Goal: Task Accomplishment & Management: Use online tool/utility

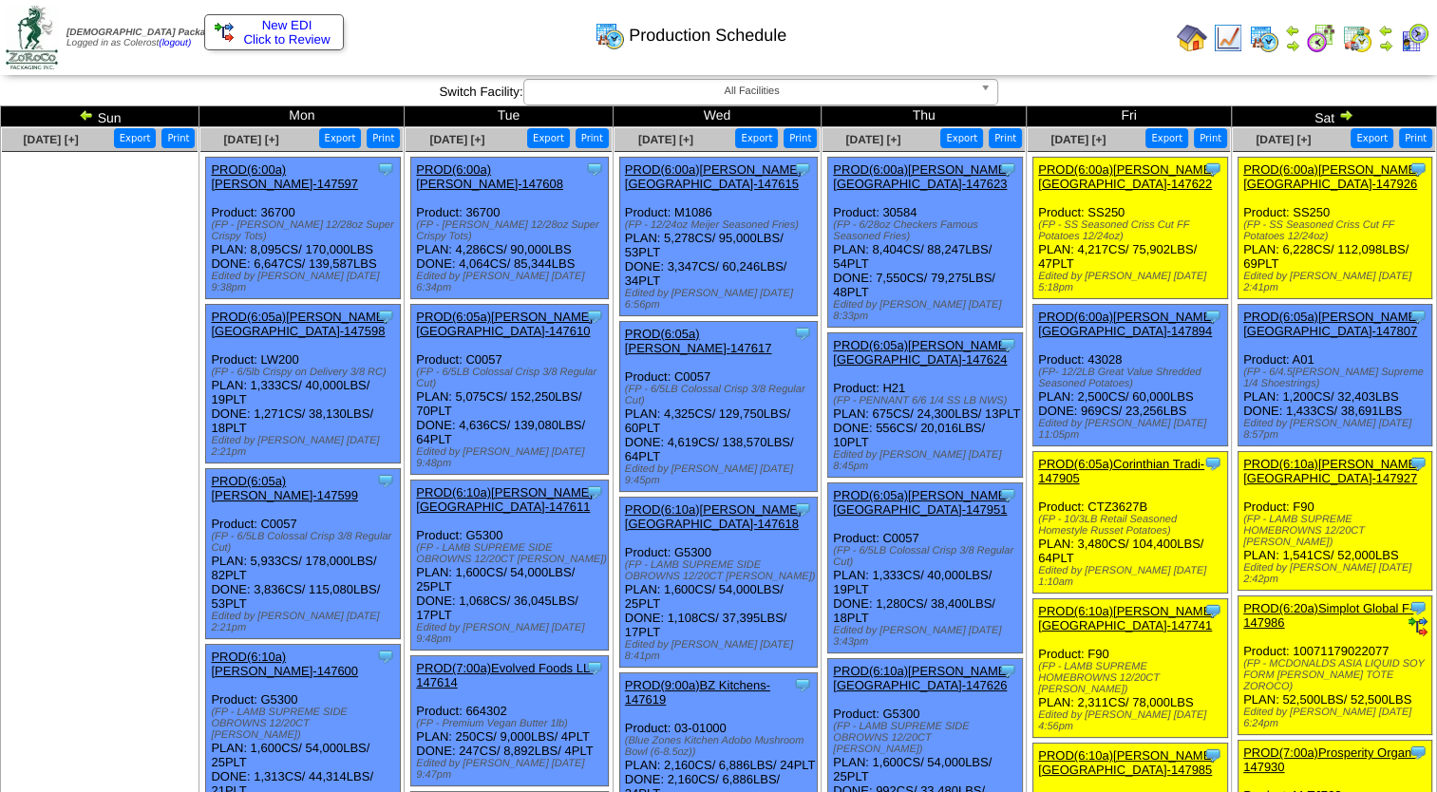
click at [1049, 66] on td "Print All" at bounding box center [769, 37] width 801 height 71
click at [1094, 172] on link "PROD(6:00a)[PERSON_NAME][GEOGRAPHIC_DATA]-147622" at bounding box center [1126, 176] width 177 height 28
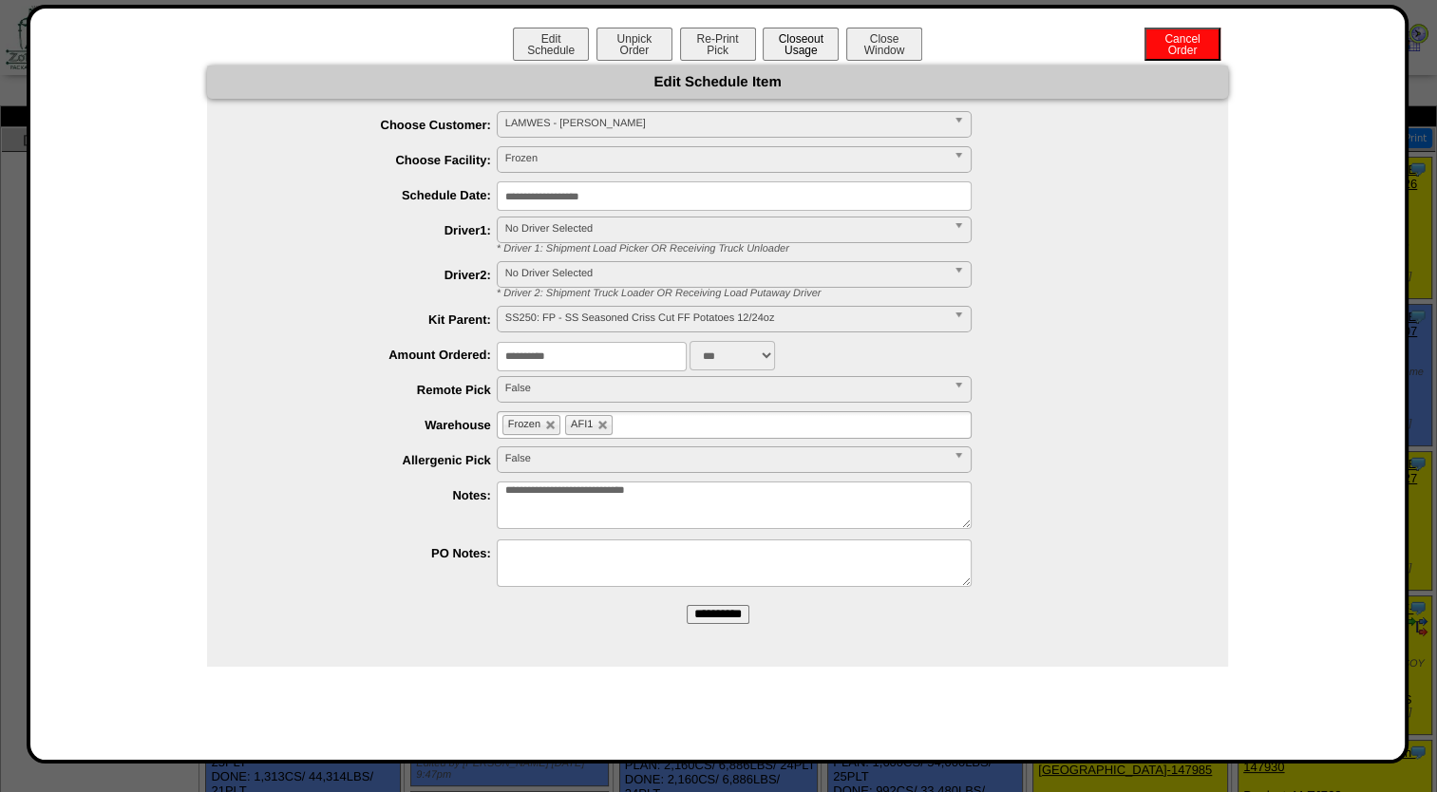
click at [772, 47] on button "Closeout Usage" at bounding box center [801, 44] width 76 height 33
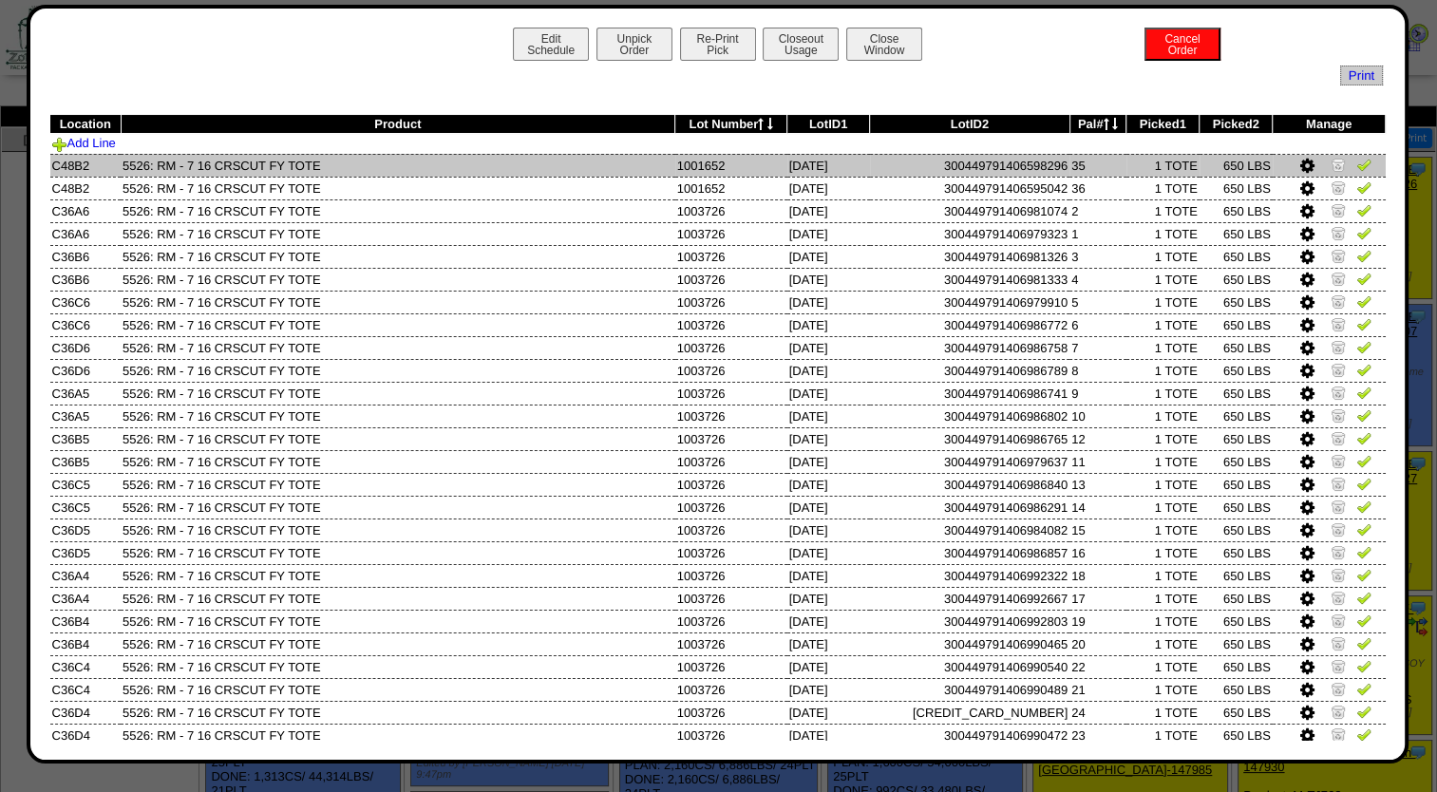
click at [1331, 169] on img at bounding box center [1338, 164] width 15 height 15
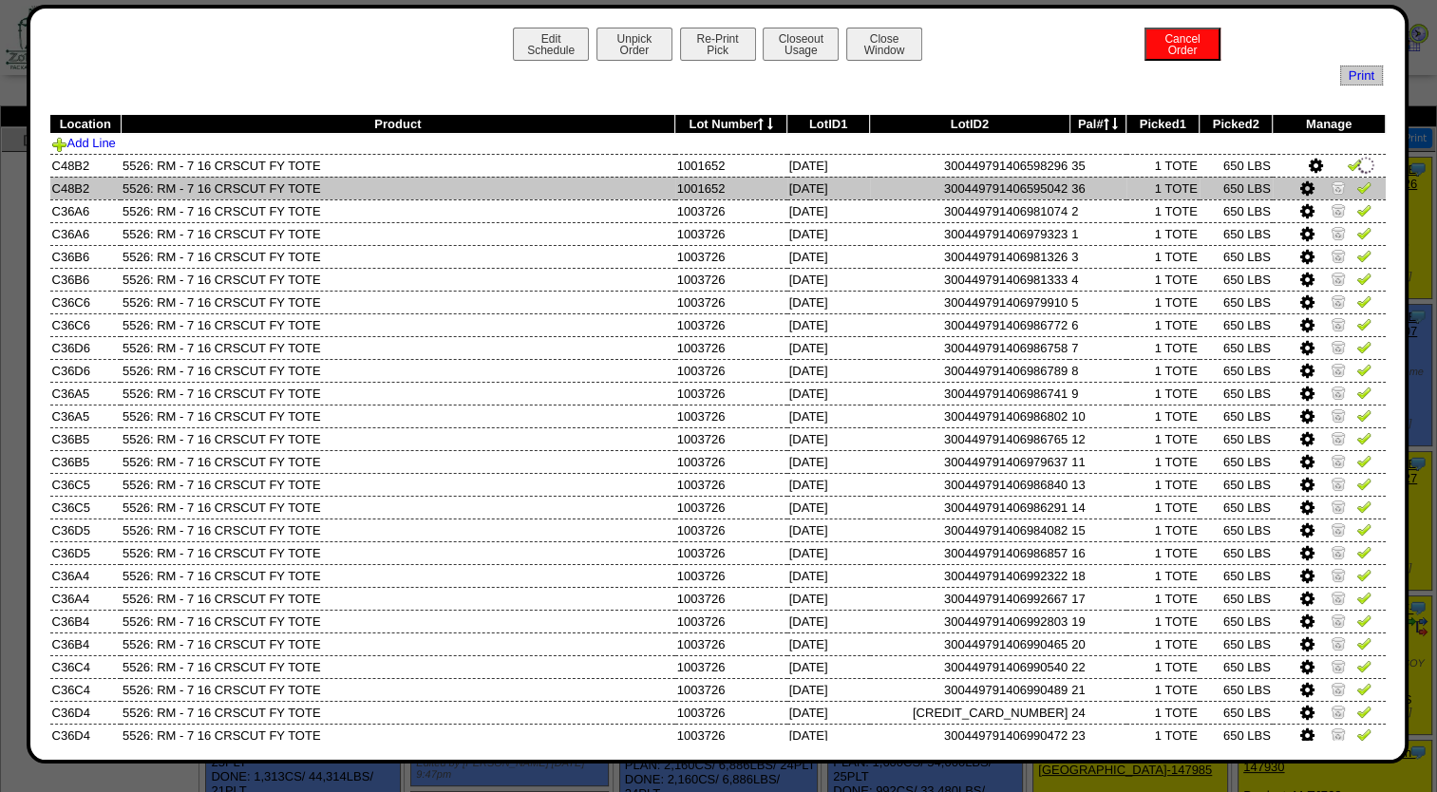
click at [1331, 189] on img at bounding box center [1338, 187] width 15 height 15
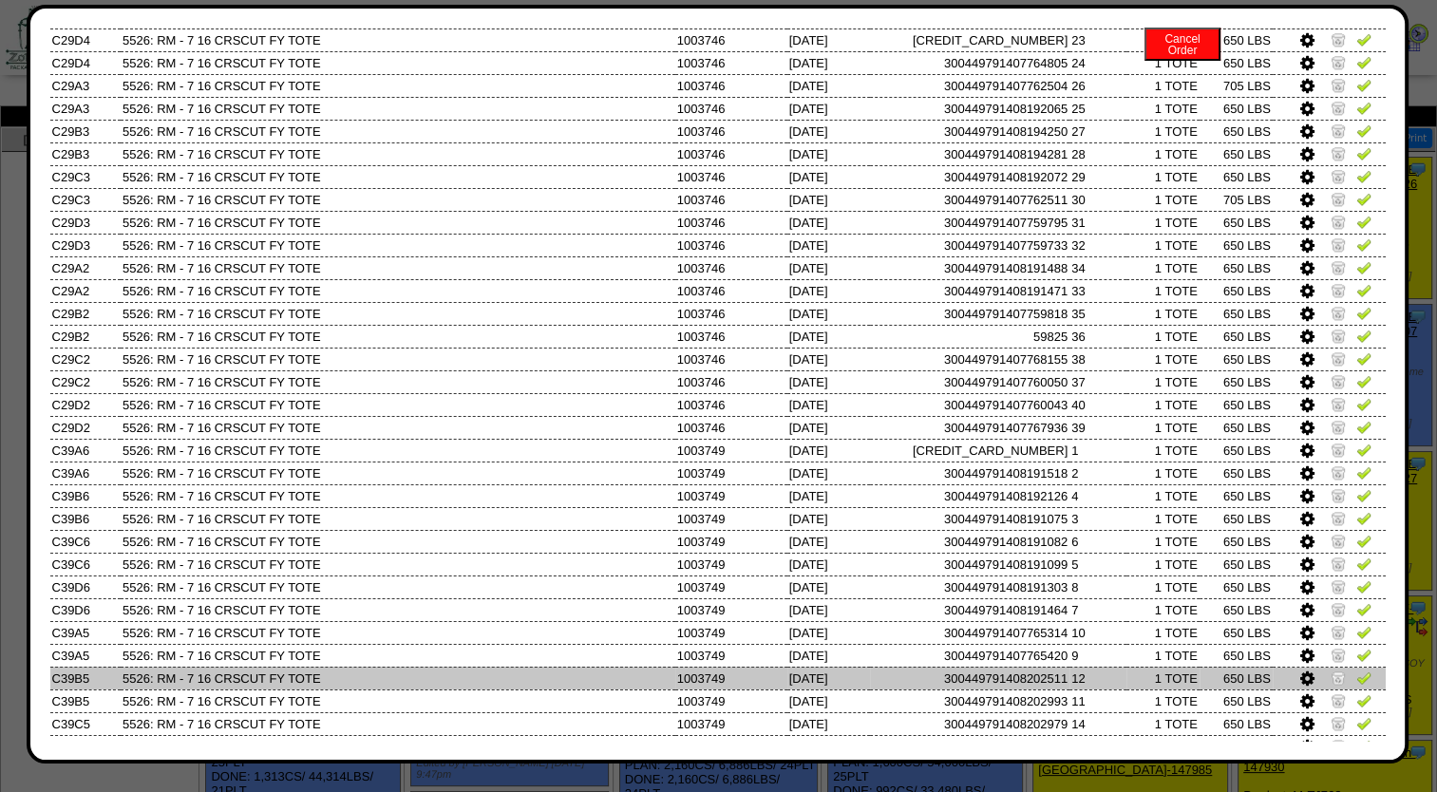
scroll to position [2754, 0]
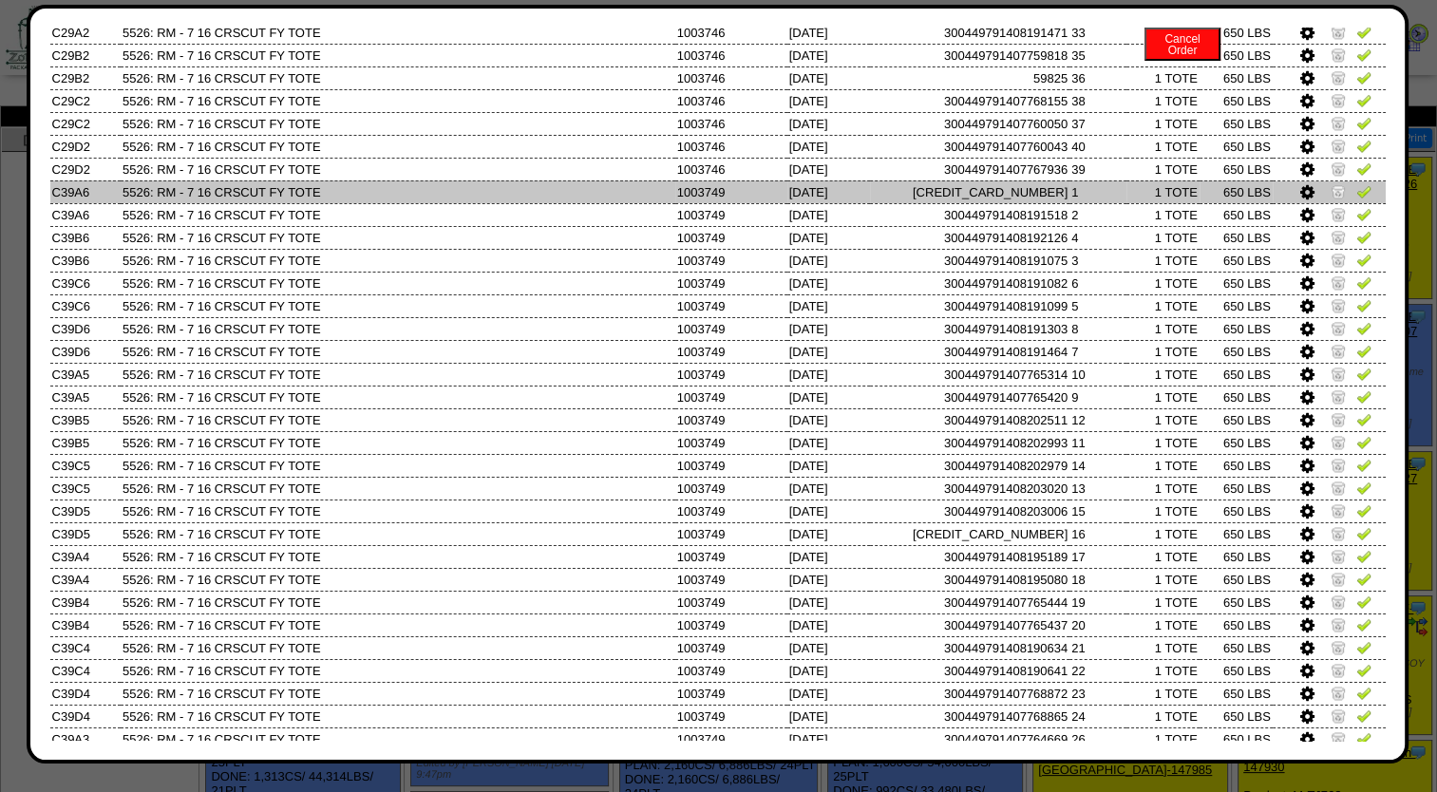
click at [1331, 192] on img at bounding box center [1338, 190] width 15 height 15
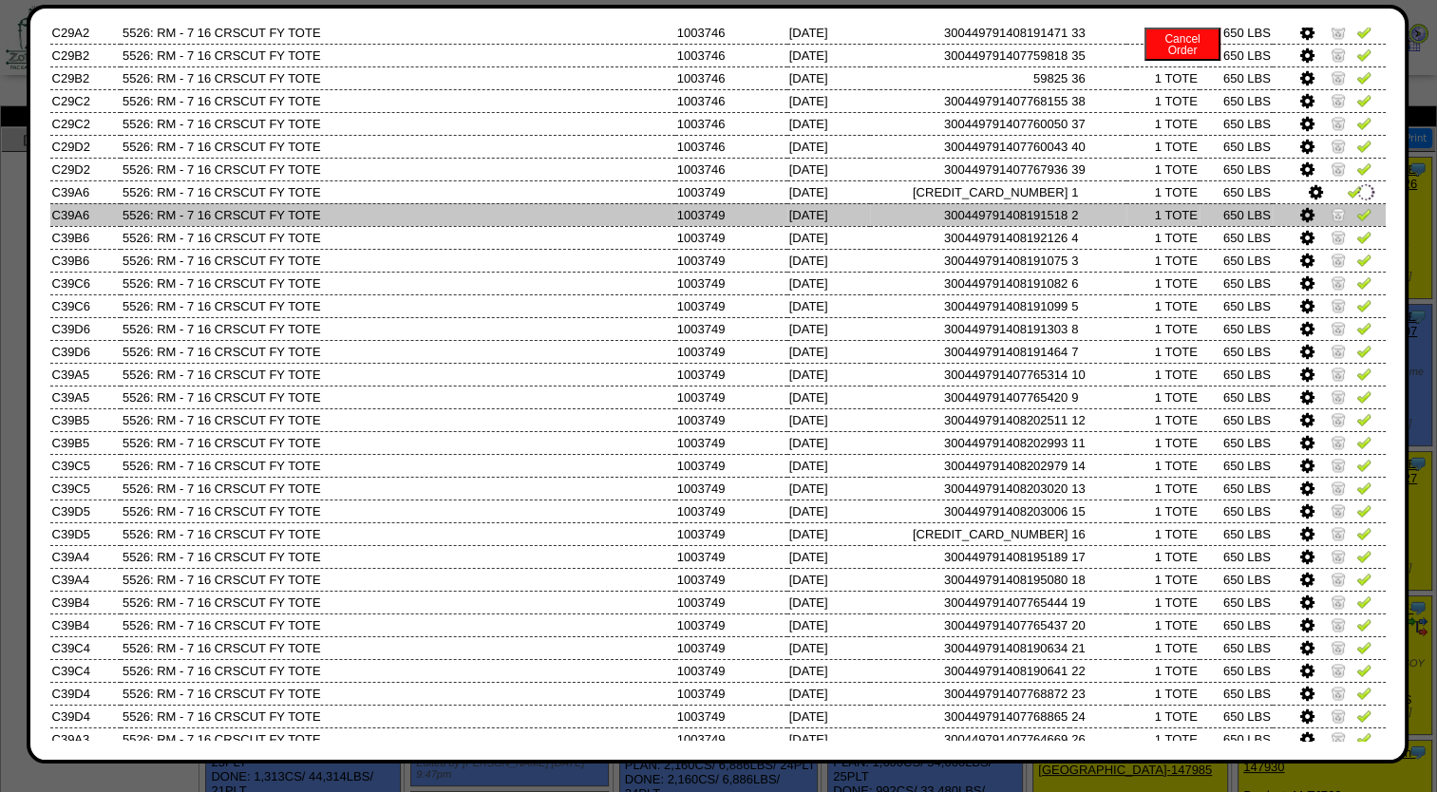
click at [1331, 221] on img at bounding box center [1338, 213] width 15 height 15
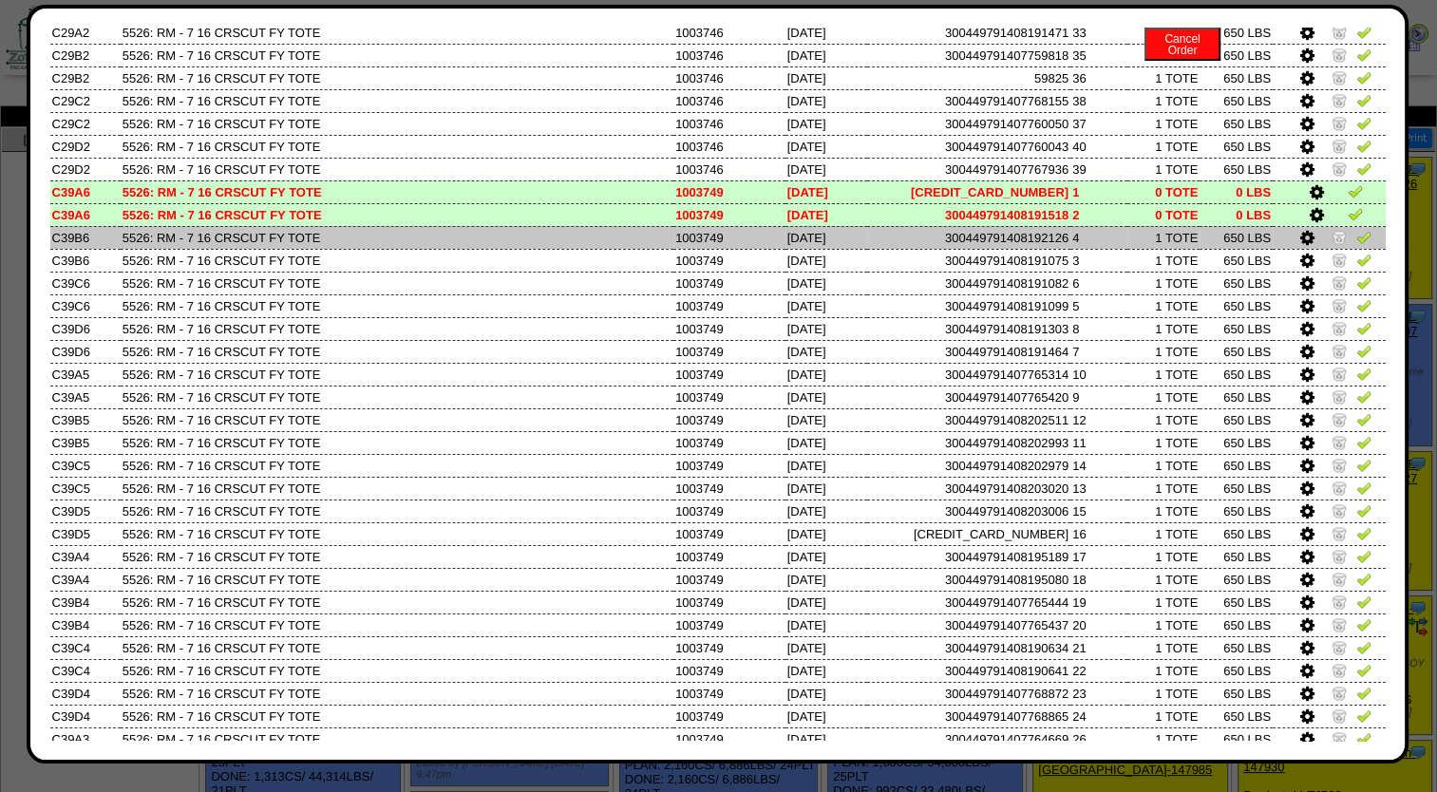
click at [1332, 246] on link at bounding box center [1341, 240] width 19 height 14
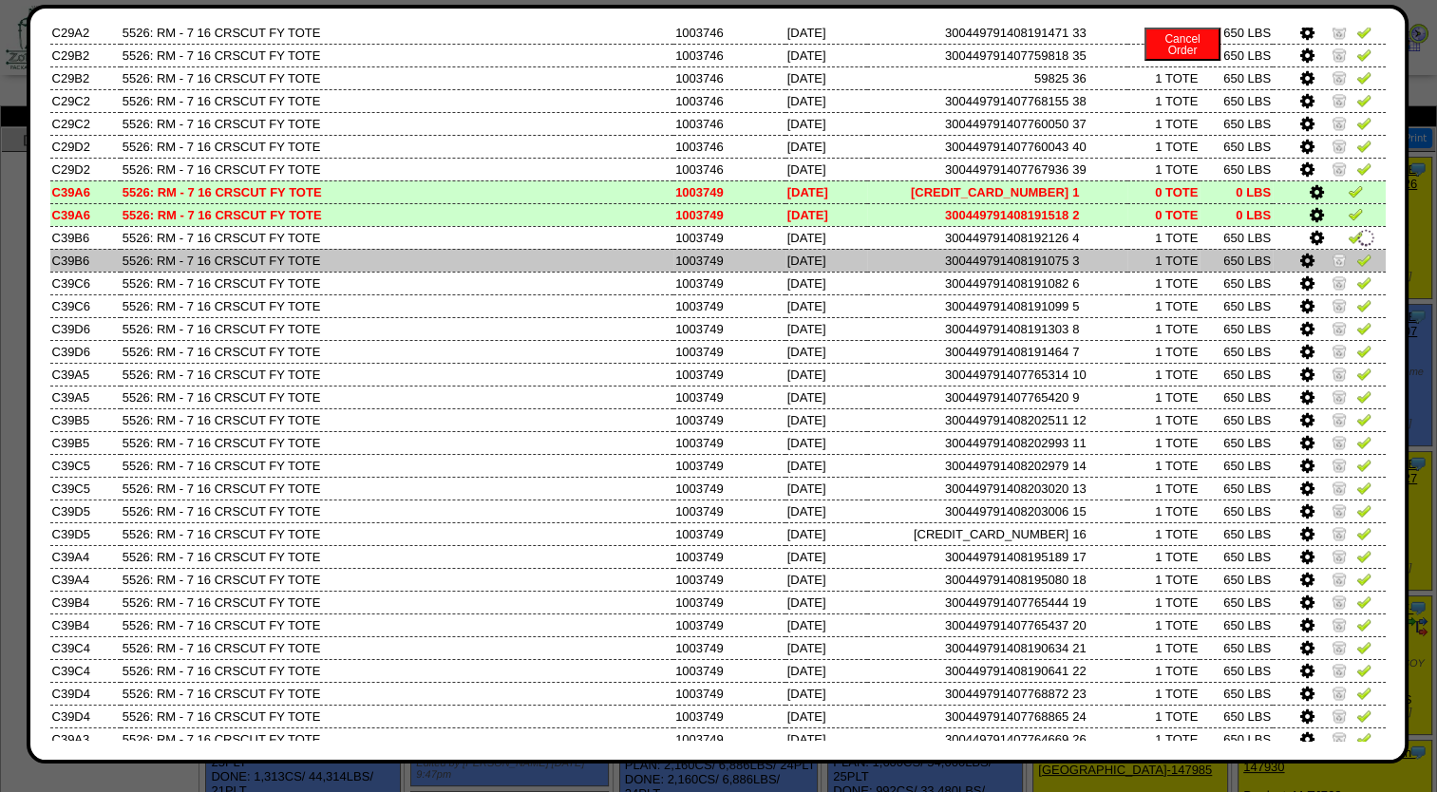
click at [1332, 267] on img at bounding box center [1339, 259] width 15 height 15
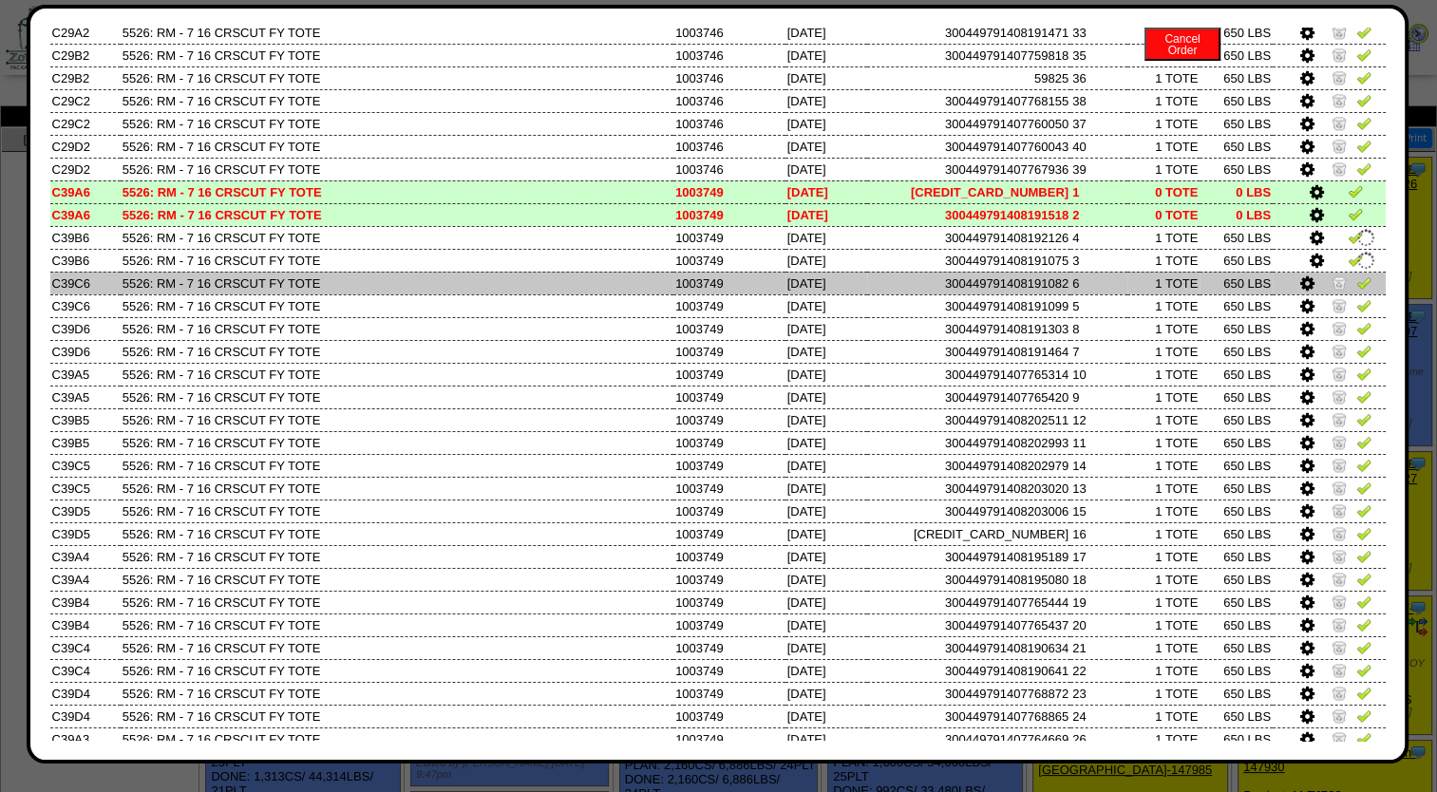
click at [1332, 284] on img at bounding box center [1339, 281] width 15 height 15
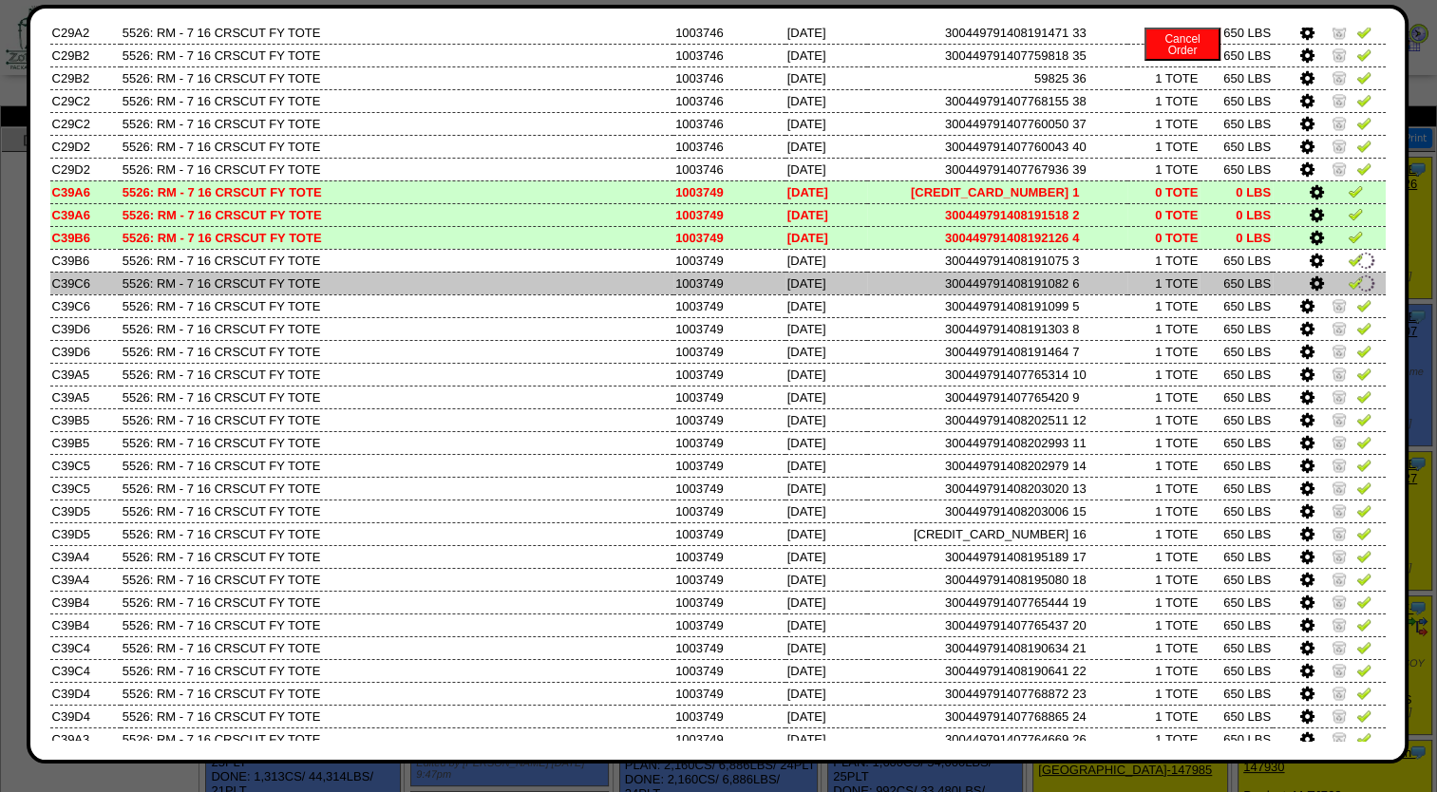
scroll to position [2849, 0]
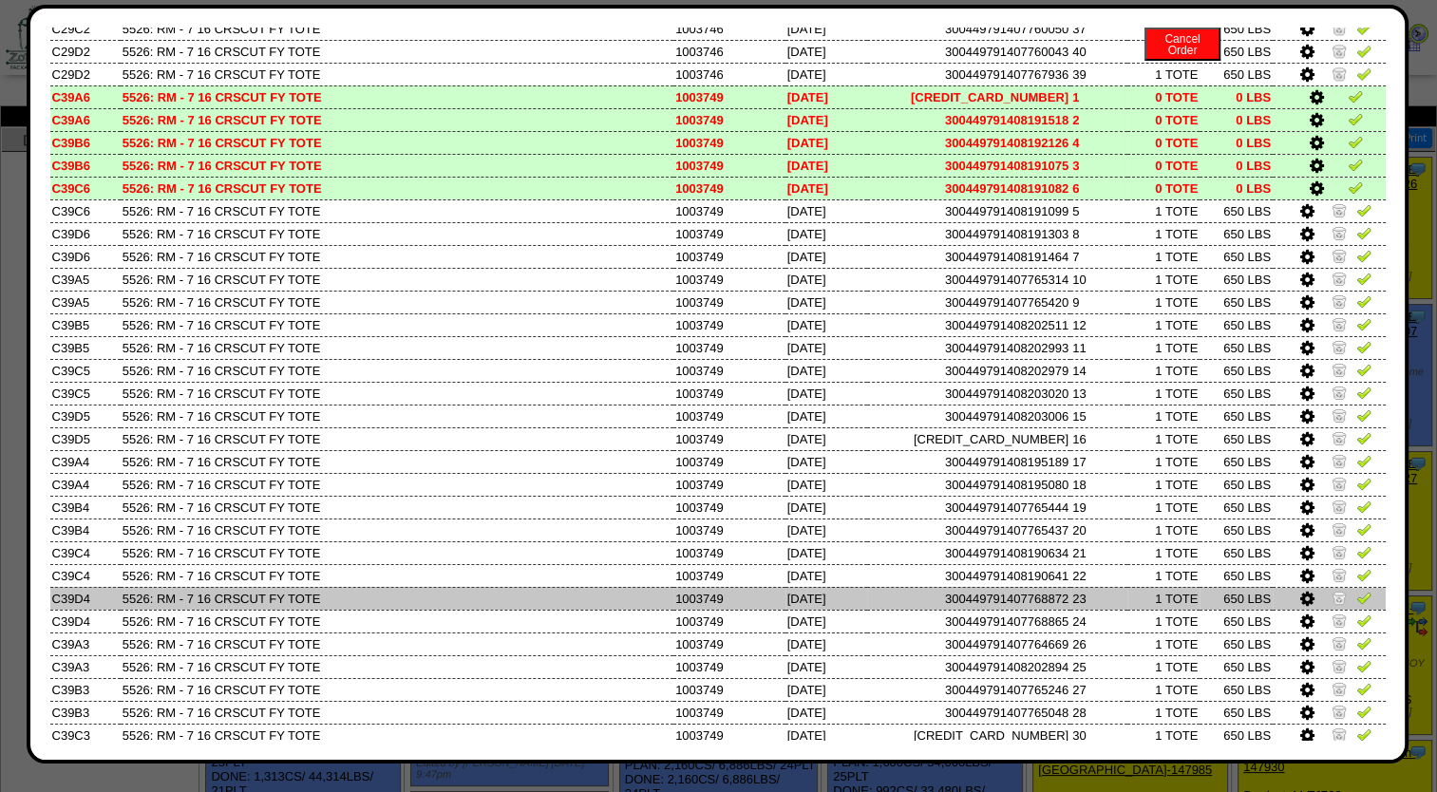
click at [1356, 596] on img at bounding box center [1363, 597] width 15 height 15
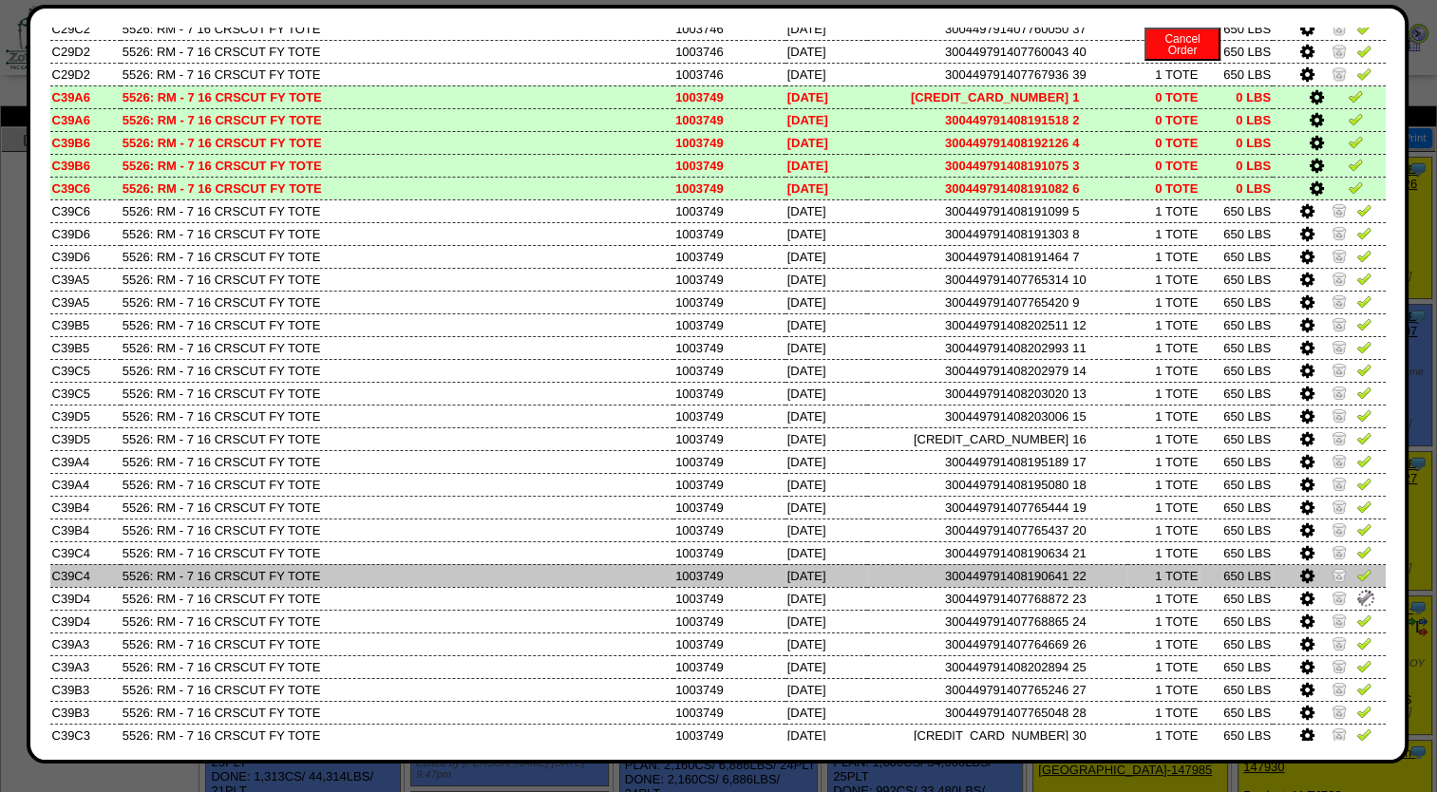
click at [1332, 574] on img at bounding box center [1339, 574] width 15 height 15
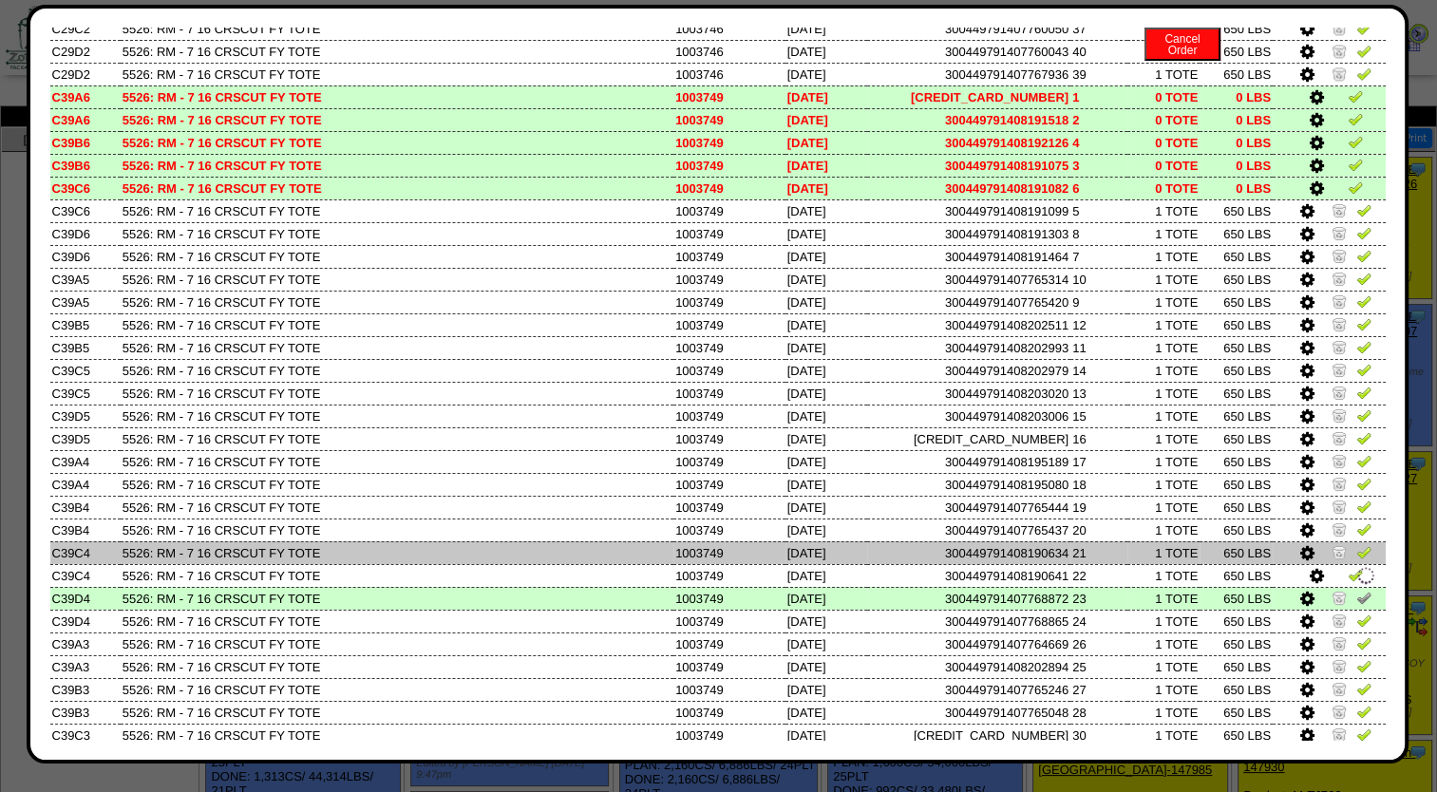
click at [1332, 557] on img at bounding box center [1339, 551] width 15 height 15
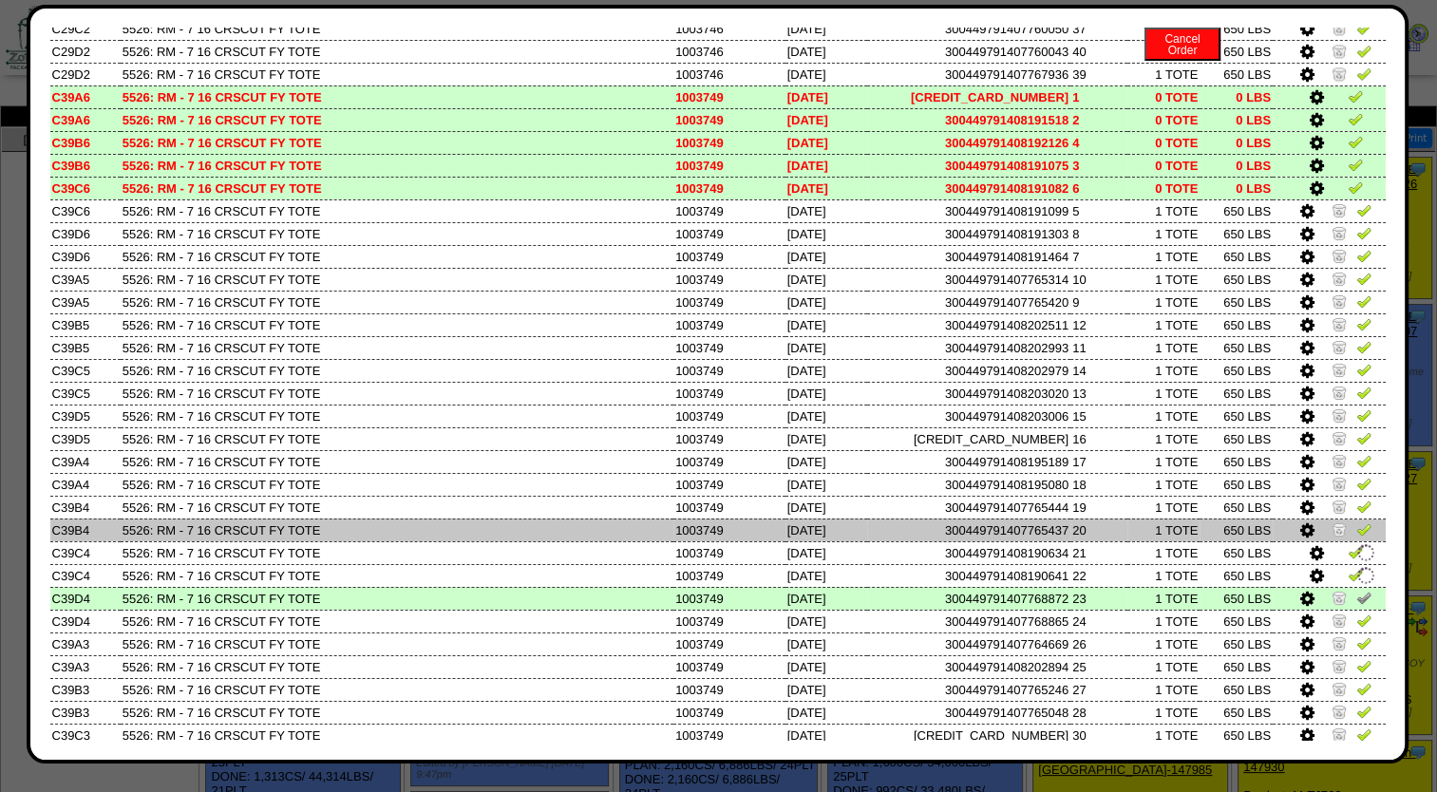
click at [1332, 537] on img at bounding box center [1339, 528] width 15 height 15
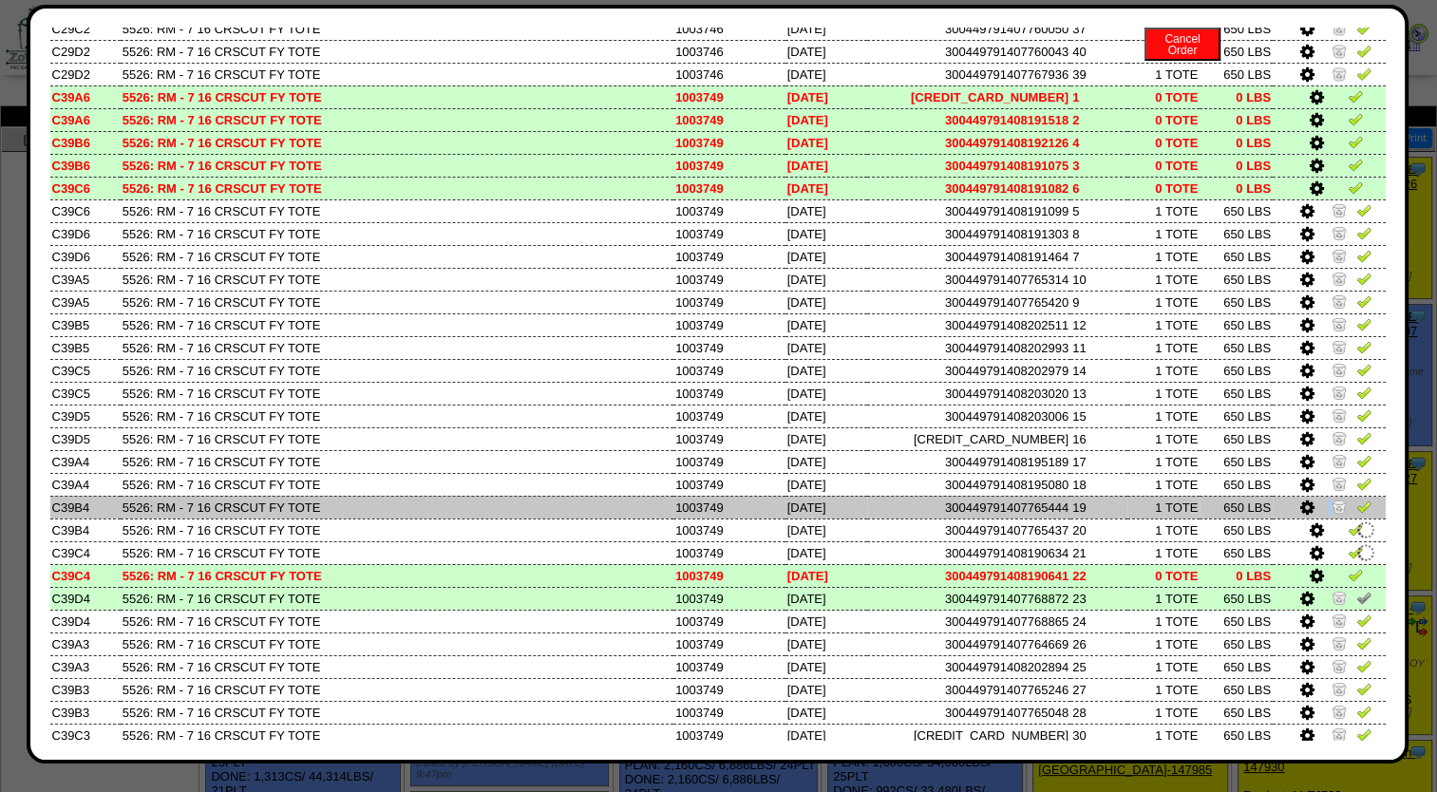
click at [1313, 512] on td at bounding box center [1329, 507] width 113 height 23
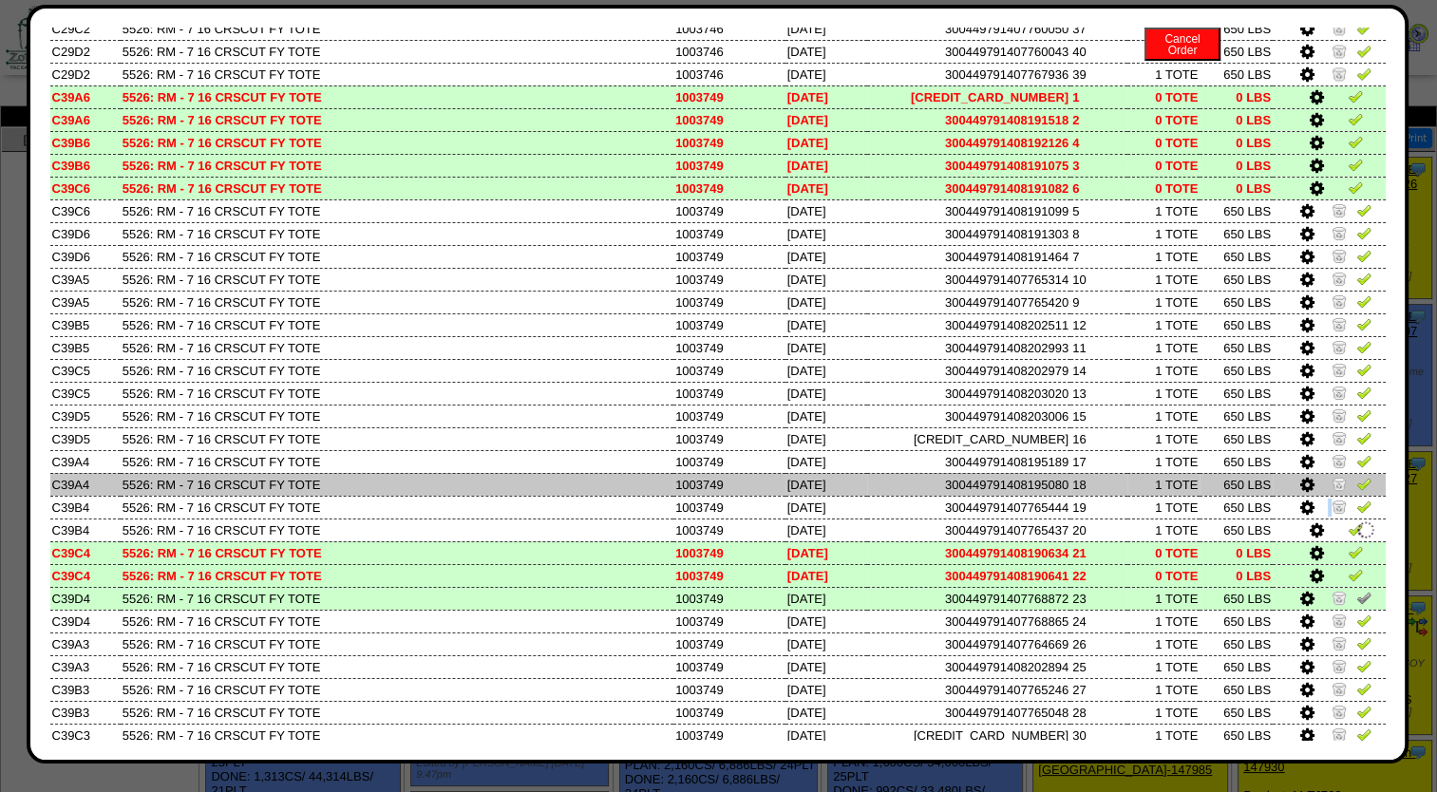
click at [1332, 487] on img at bounding box center [1339, 483] width 15 height 15
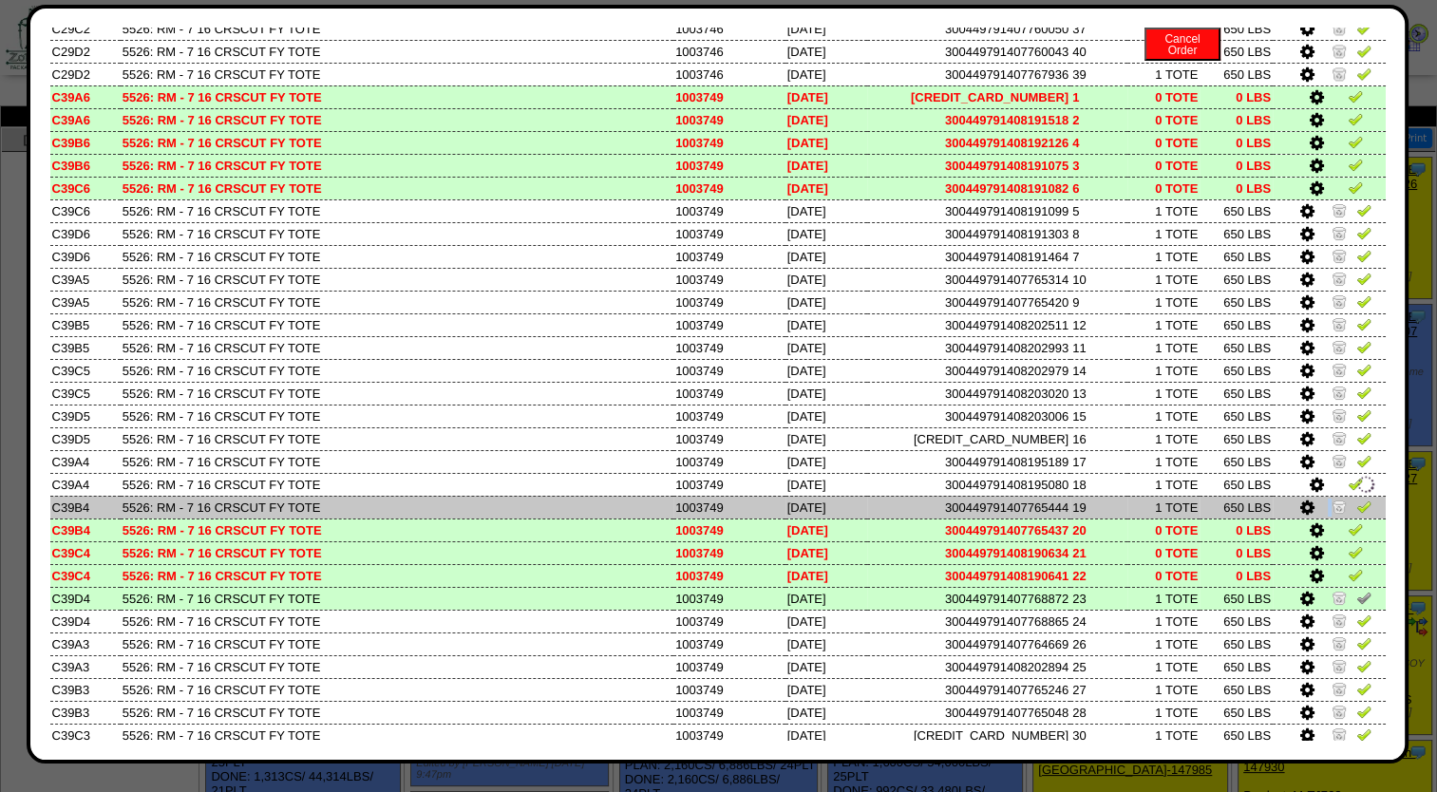
click at [1332, 512] on img at bounding box center [1339, 506] width 15 height 15
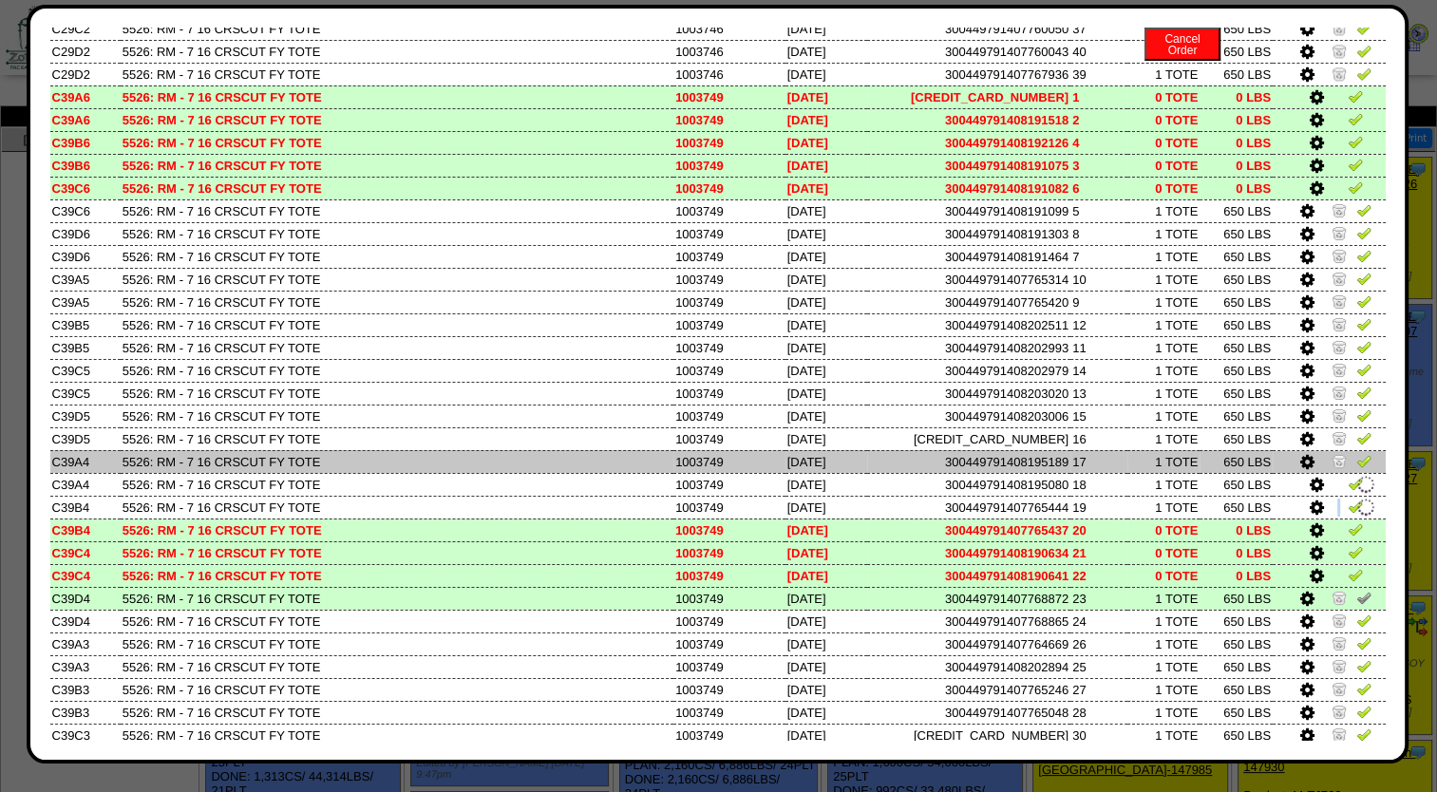
click at [1332, 462] on img at bounding box center [1339, 460] width 15 height 15
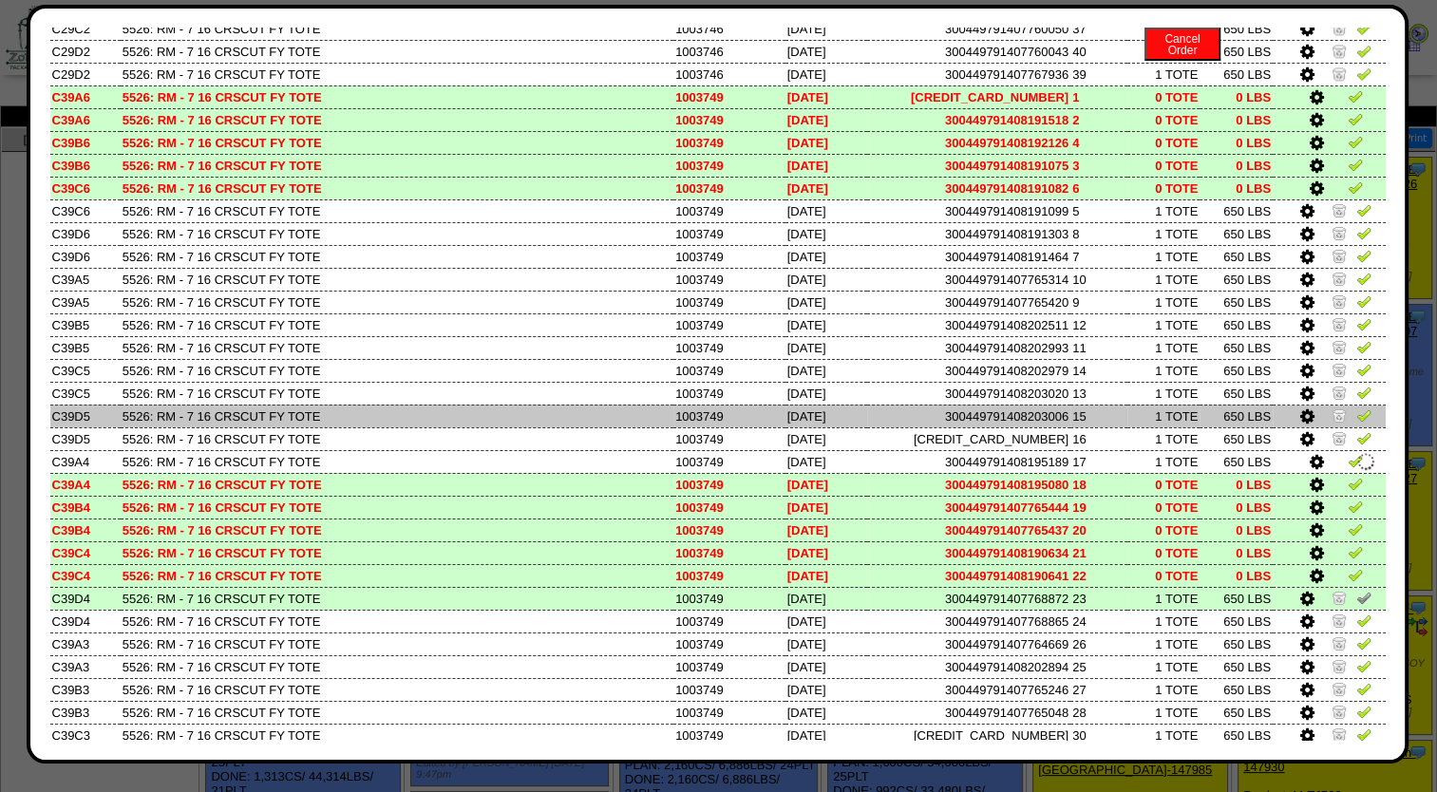
click at [1333, 412] on td at bounding box center [1329, 416] width 113 height 23
click at [1332, 416] on img at bounding box center [1339, 414] width 15 height 15
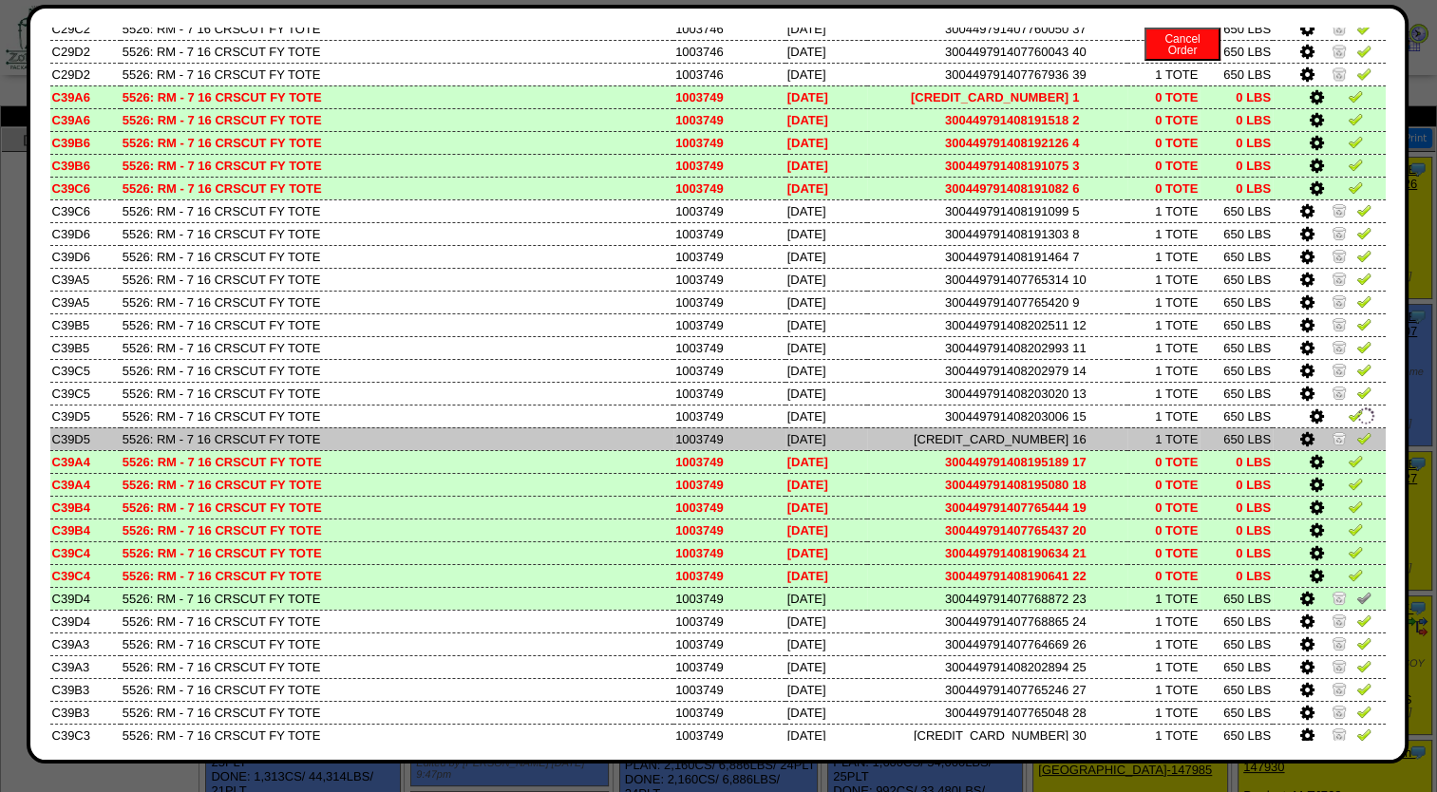
click at [1332, 445] on img at bounding box center [1339, 437] width 15 height 15
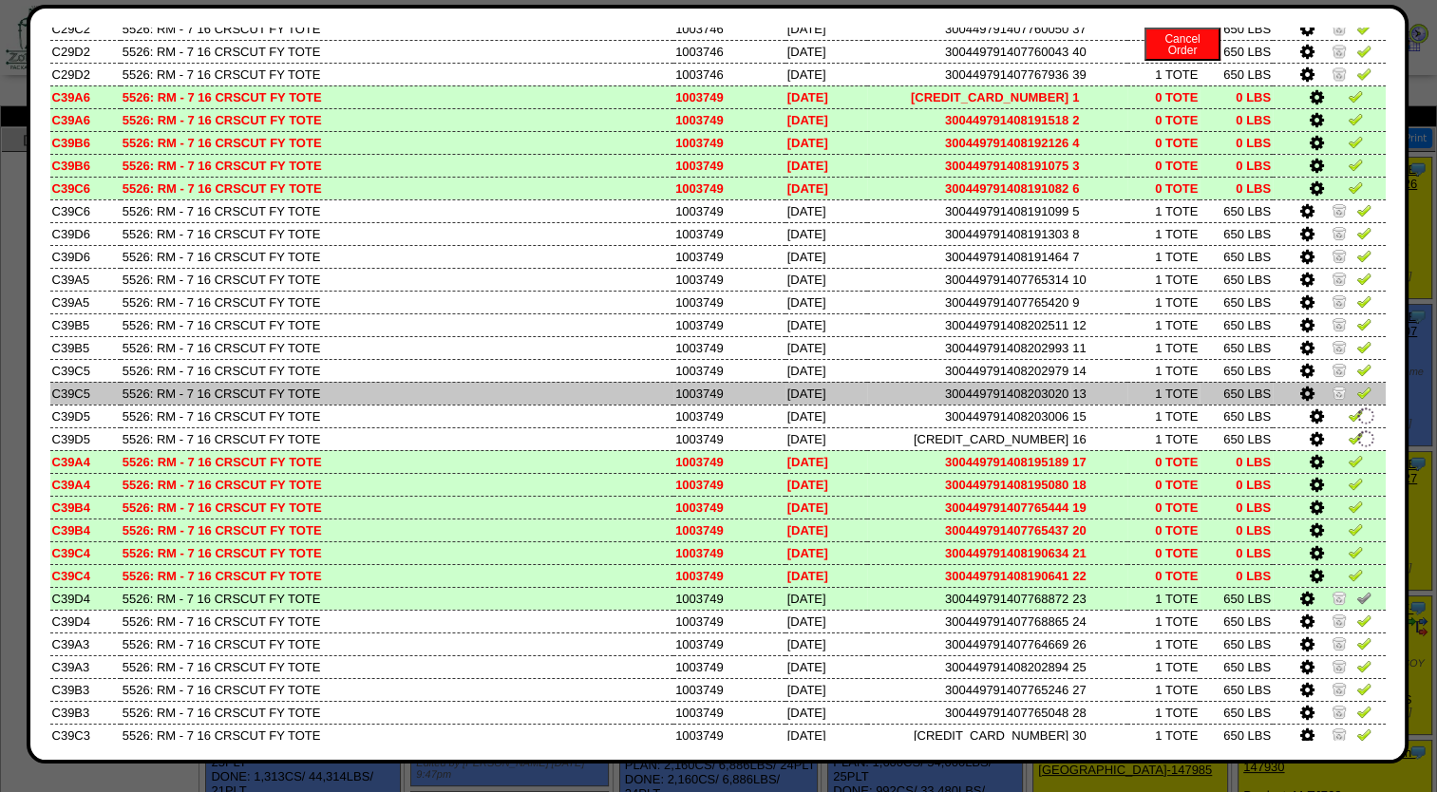
click at [1332, 398] on img at bounding box center [1339, 392] width 15 height 15
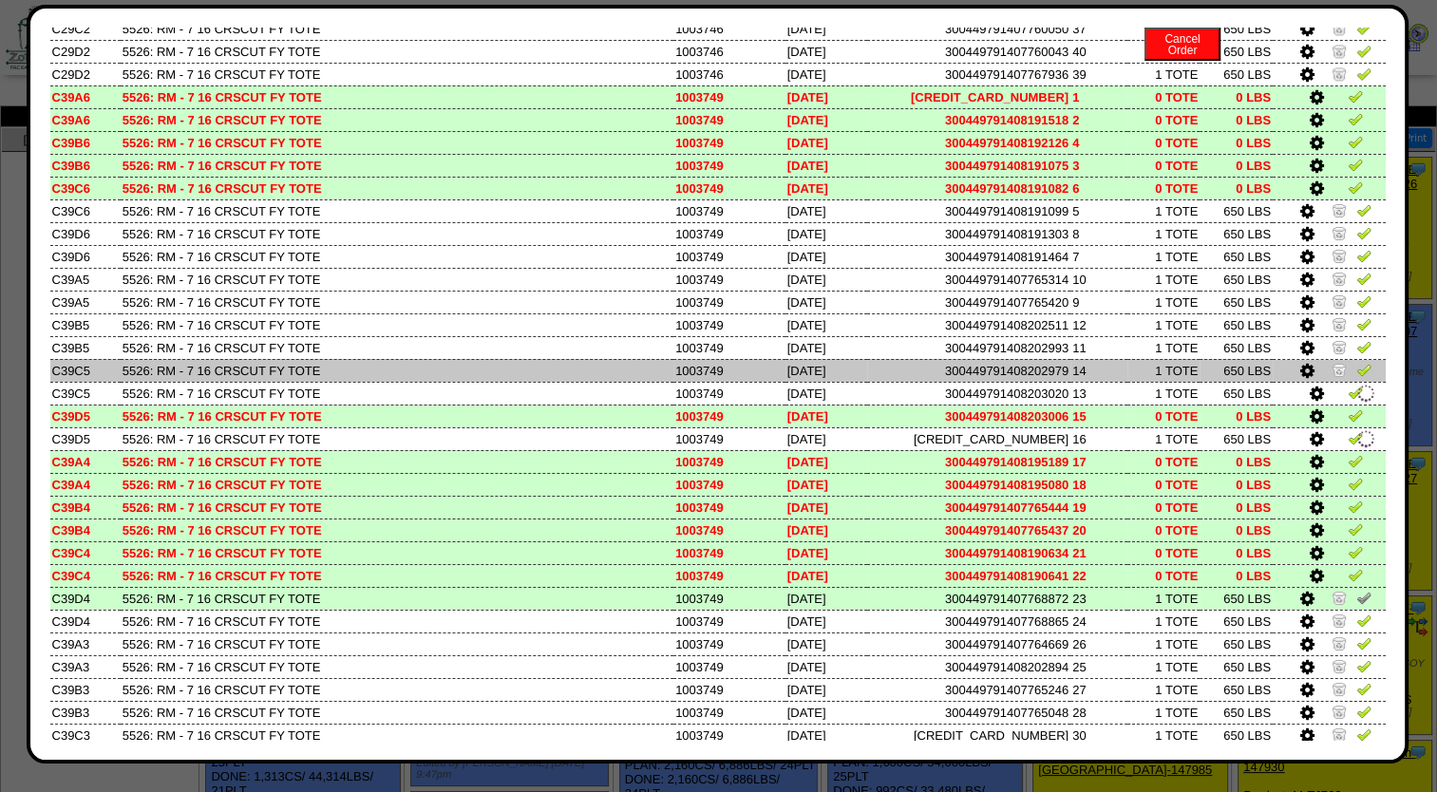
click at [1332, 371] on img at bounding box center [1339, 369] width 15 height 15
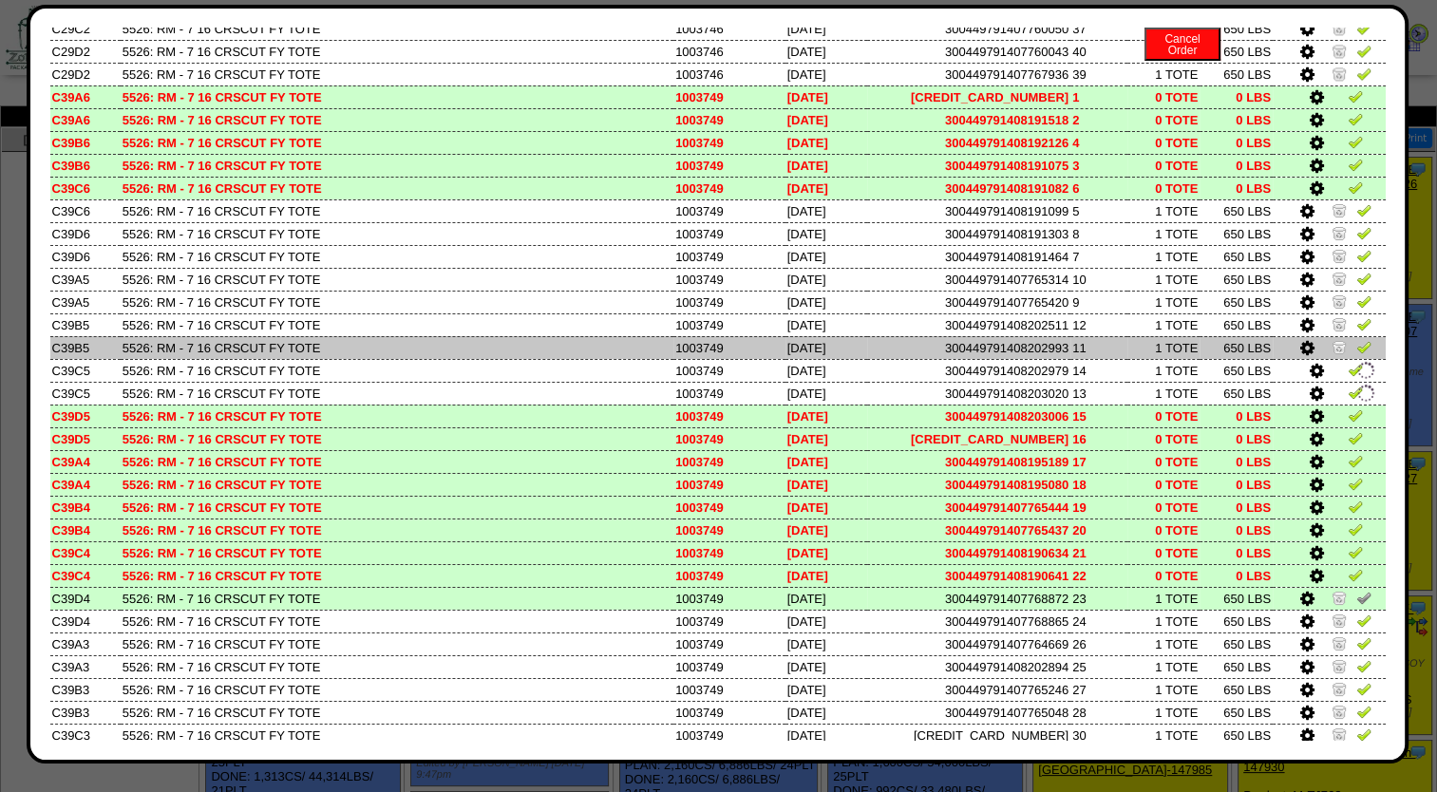
click at [1332, 351] on img at bounding box center [1339, 346] width 15 height 15
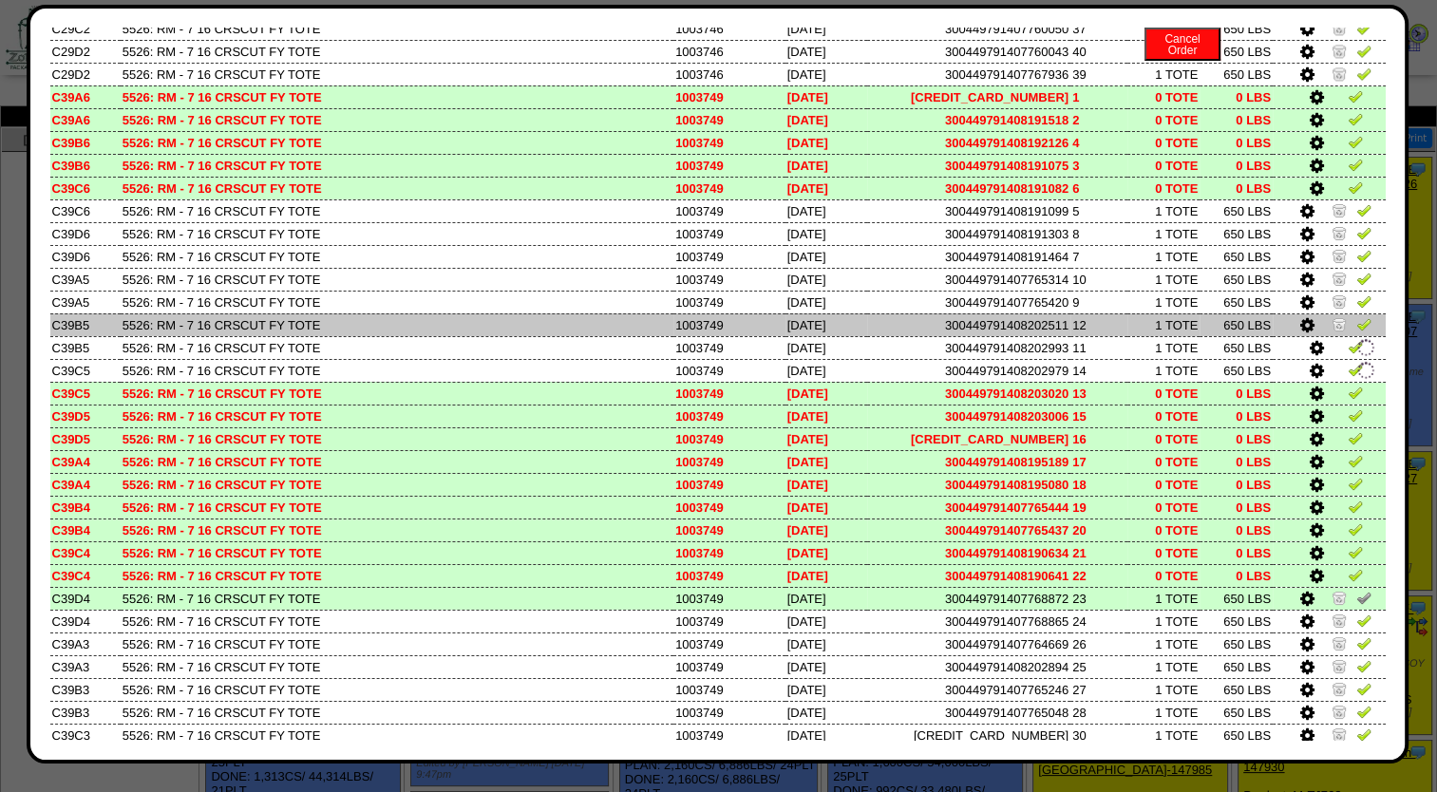
click at [1332, 331] on img at bounding box center [1339, 323] width 15 height 15
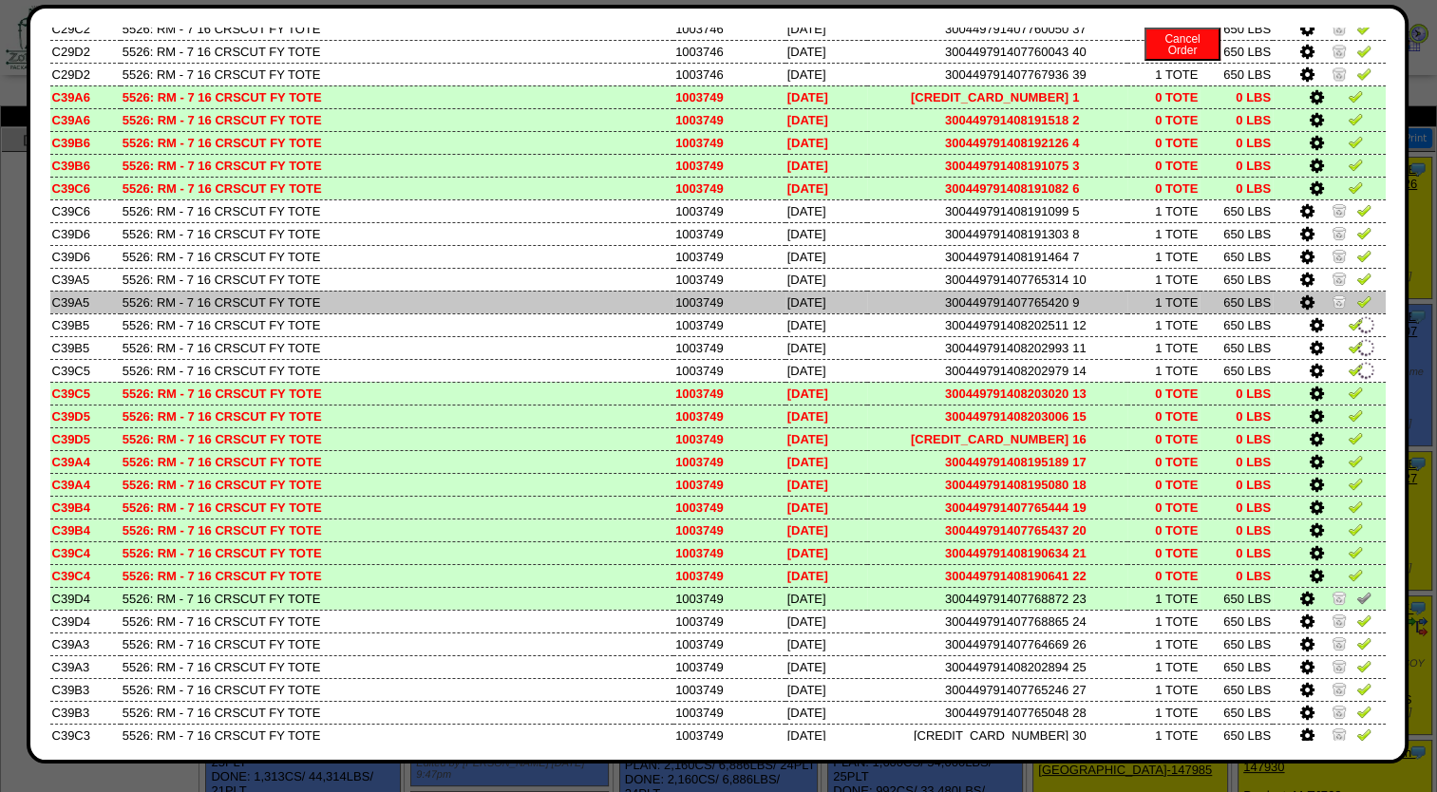
click at [1332, 299] on img at bounding box center [1339, 300] width 15 height 15
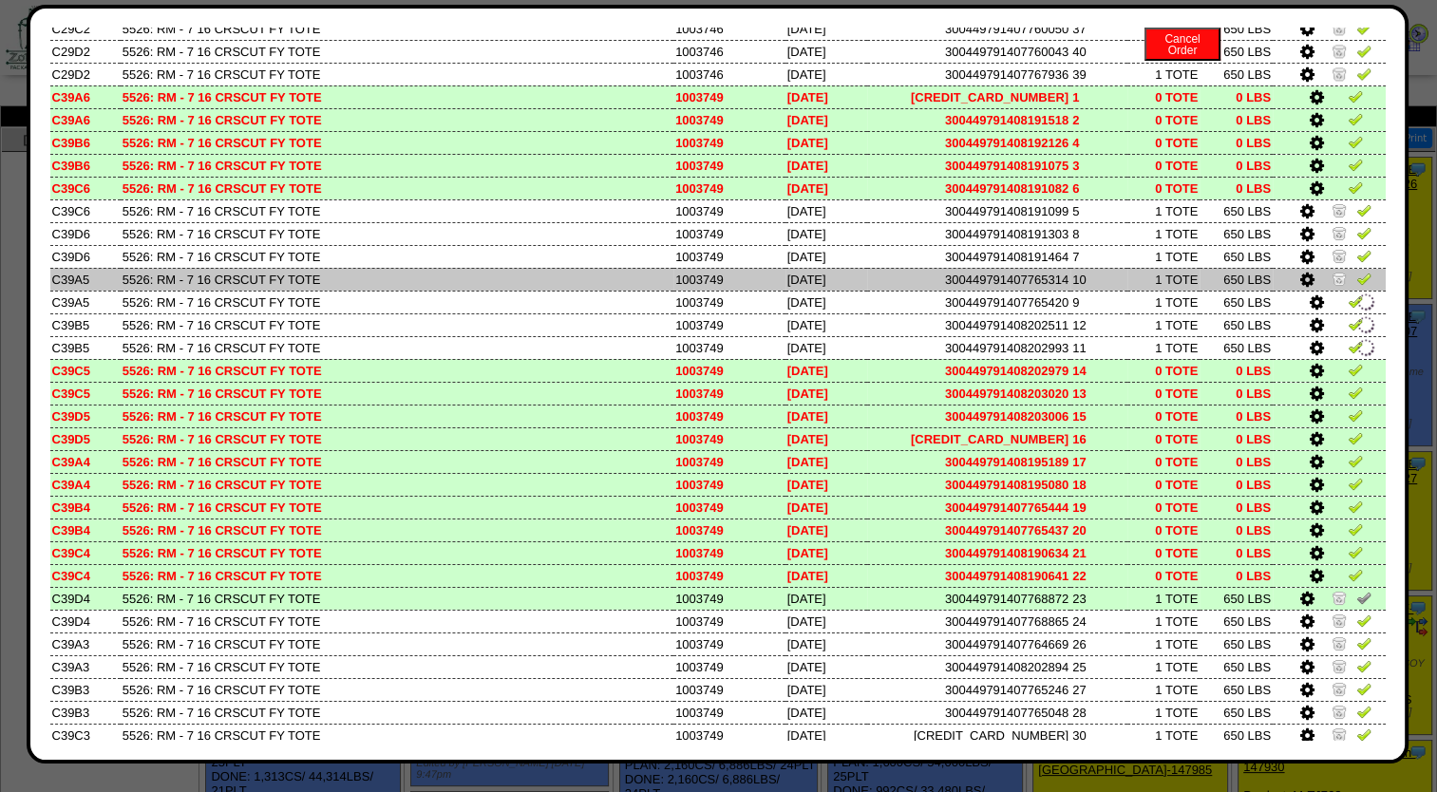
click at [1332, 281] on img at bounding box center [1339, 278] width 15 height 15
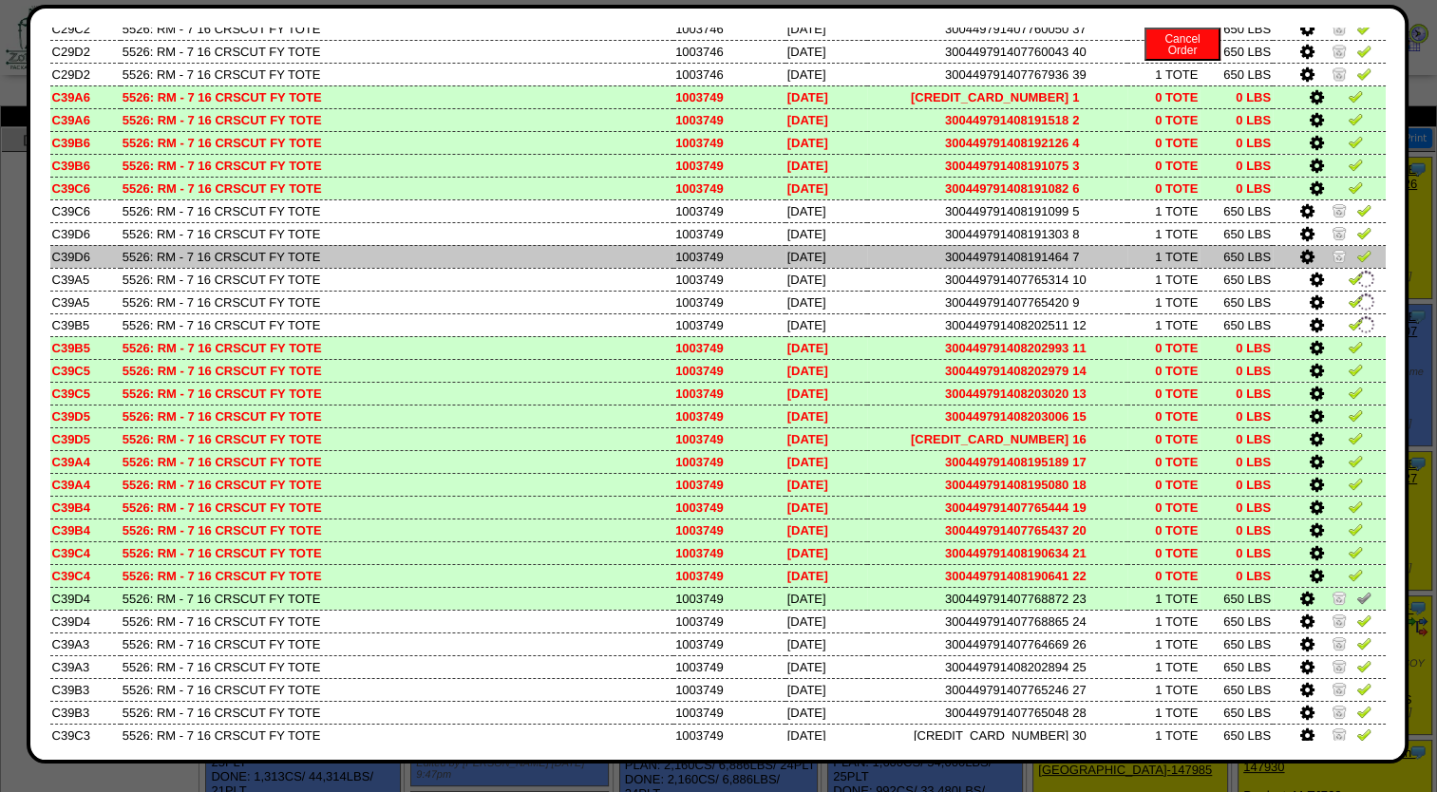
drag, startPoint x: 1325, startPoint y: 255, endPoint x: 1326, endPoint y: 241, distance: 13.3
click at [1332, 255] on img at bounding box center [1339, 255] width 15 height 15
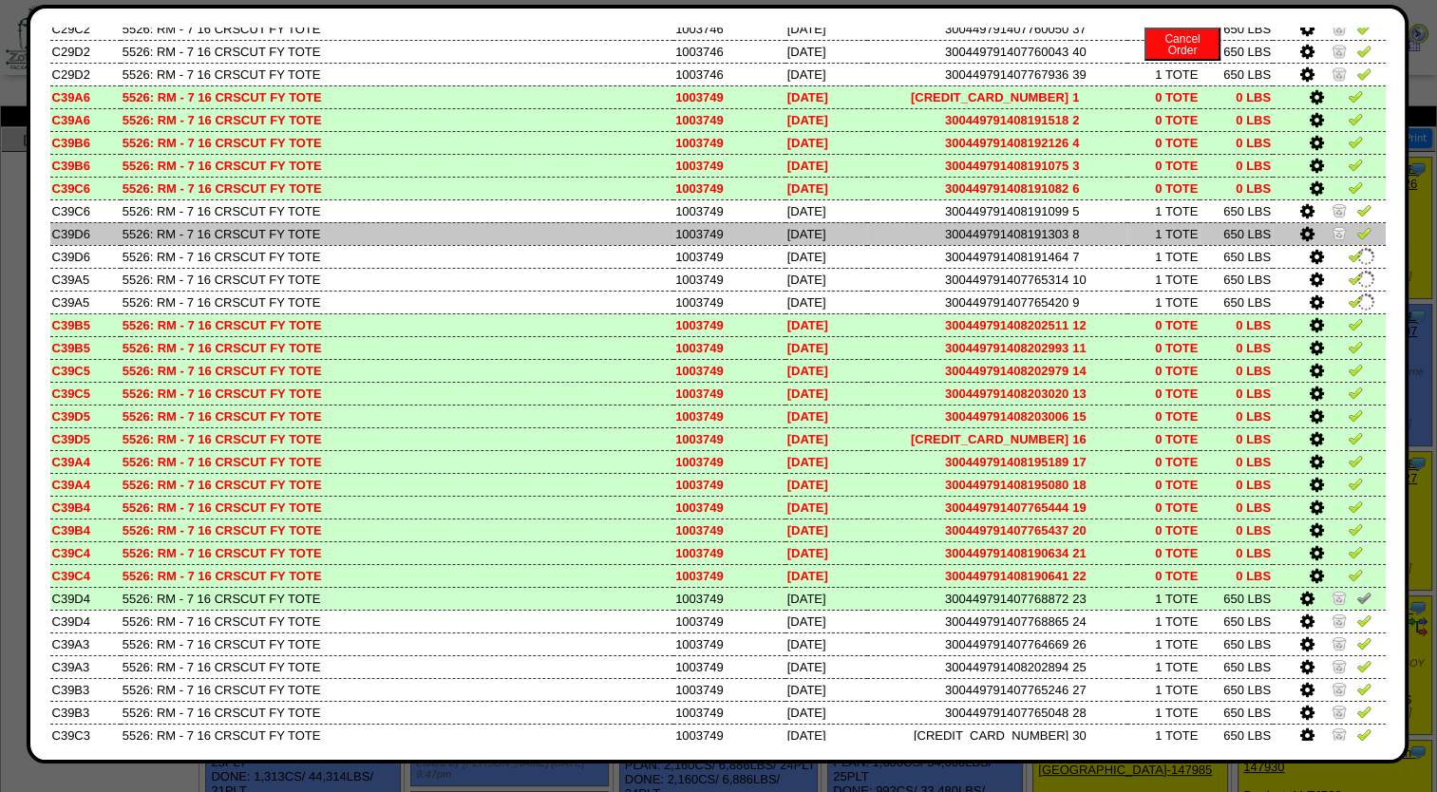
click at [1332, 234] on img at bounding box center [1339, 232] width 15 height 15
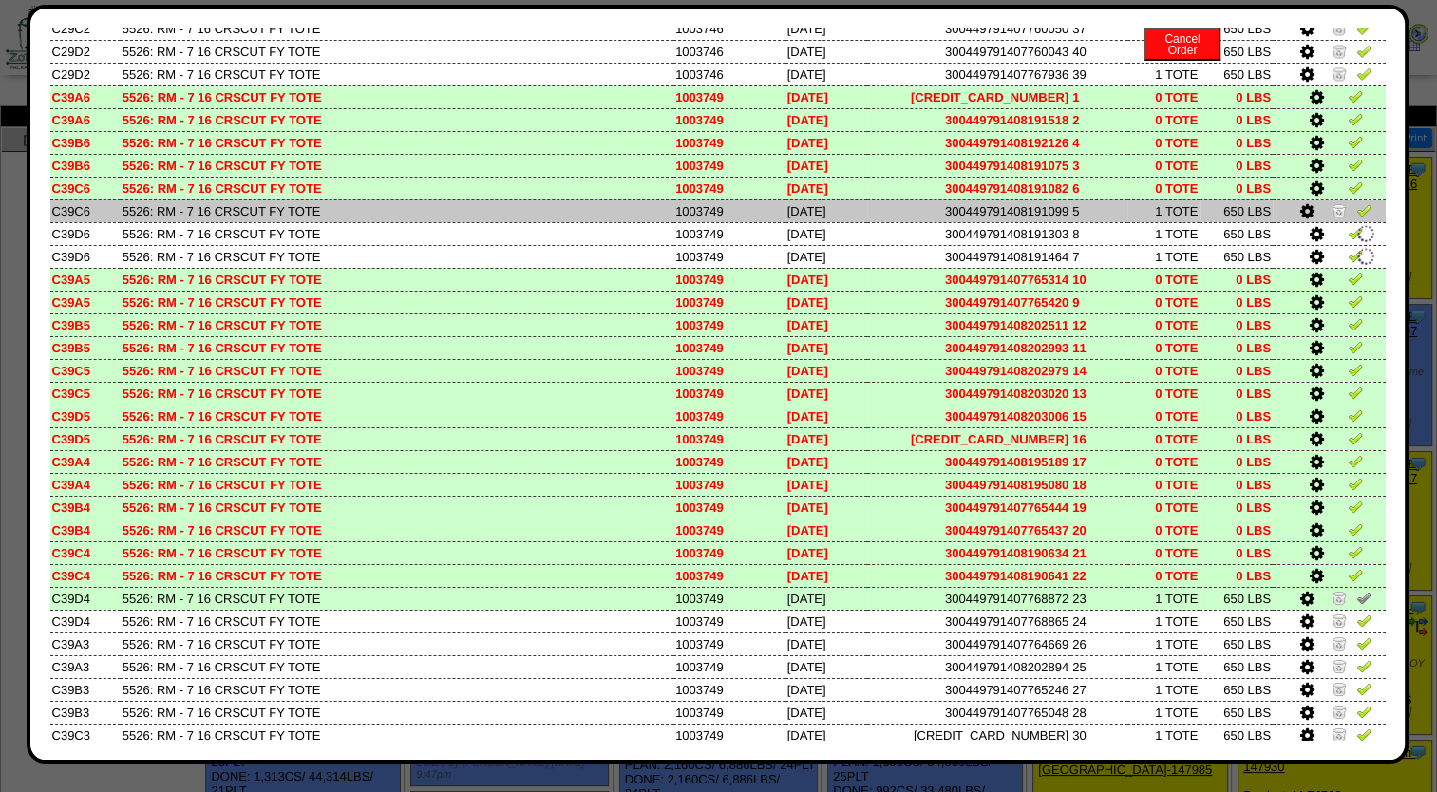
click at [1332, 217] on img at bounding box center [1339, 209] width 15 height 15
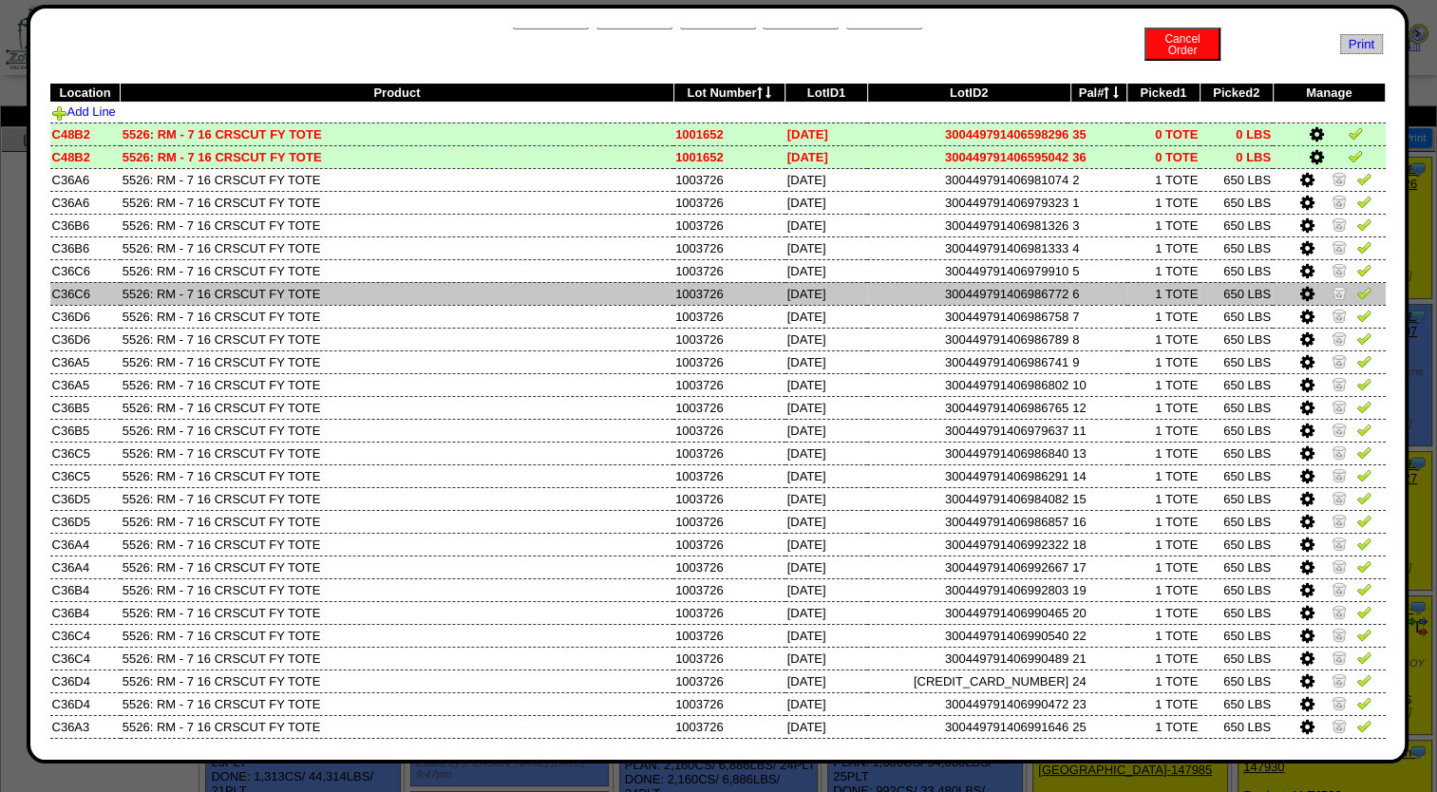
scroll to position [0, 0]
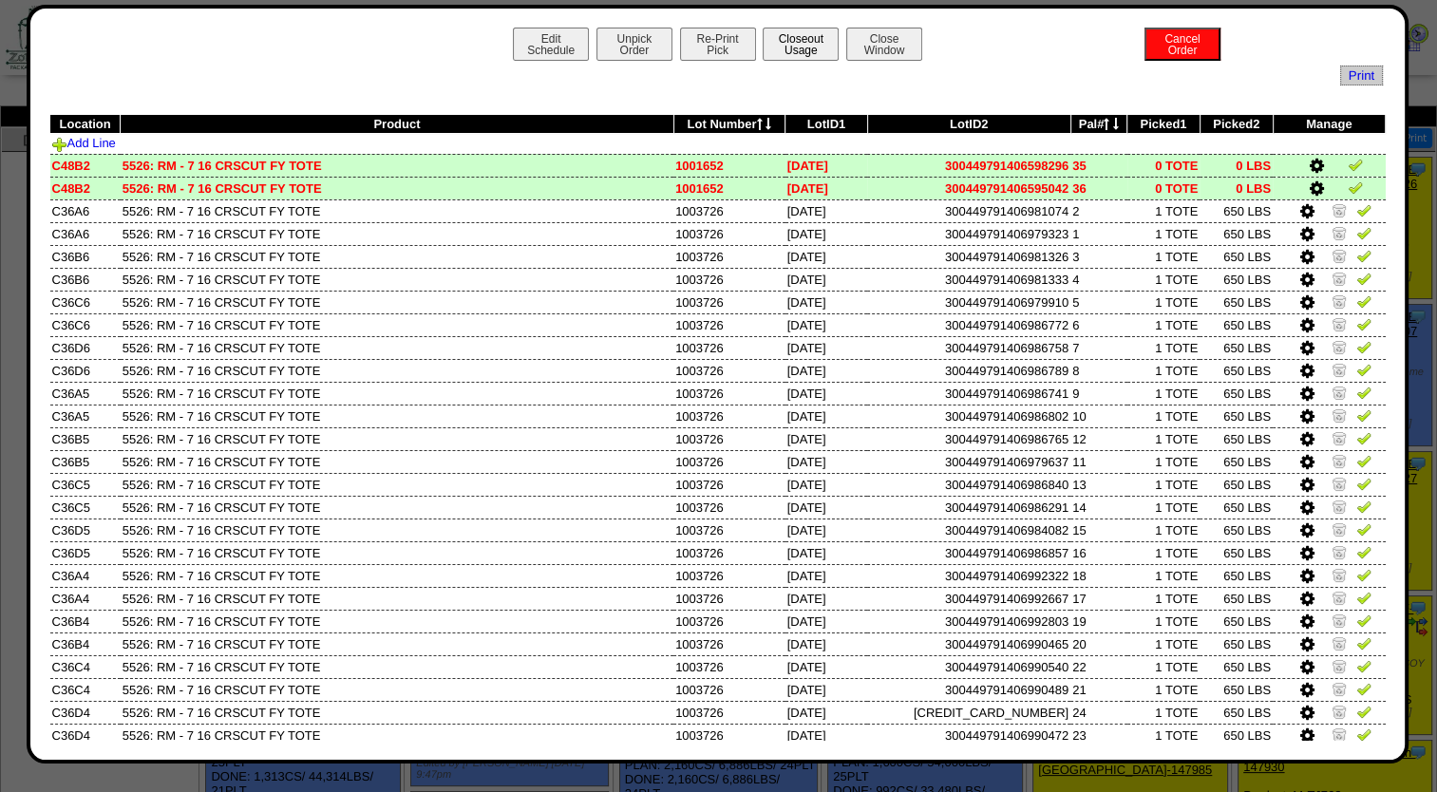
click at [801, 44] on button "Closeout Usage" at bounding box center [801, 44] width 76 height 33
click at [856, 47] on button "Close Window" at bounding box center [884, 44] width 76 height 33
